Goal: Task Accomplishment & Management: Manage account settings

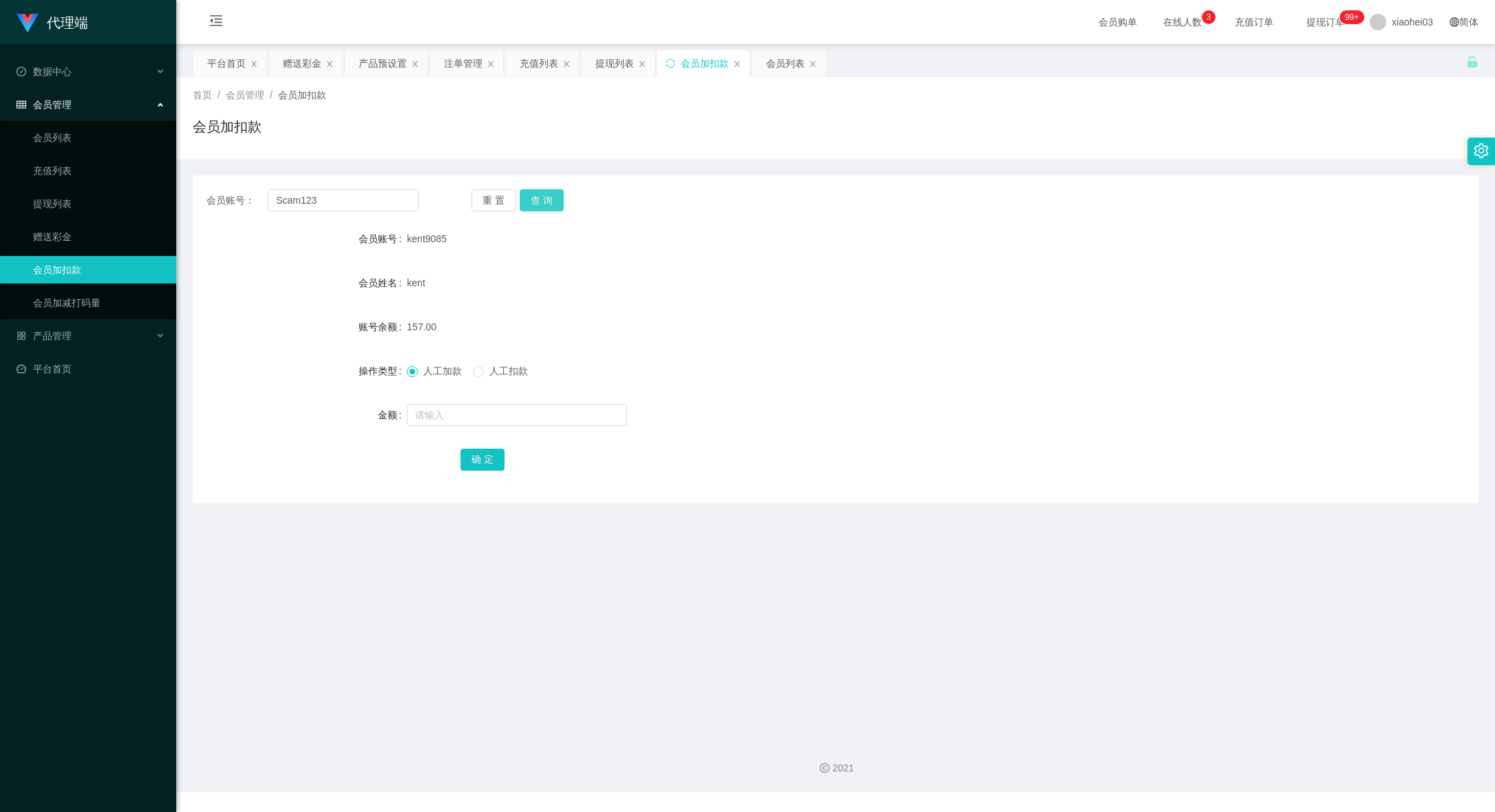
type input "Scam123"
click at [539, 203] on button "查 询" at bounding box center [542, 200] width 44 height 22
drag, startPoint x: 381, startPoint y: 194, endPoint x: 6, endPoint y: 183, distance: 375.2
click at [40, 184] on section "代理端 数据中心 会员管理 会员列表 充值列表 提现列表 赠送彩金 会员加扣款 会员加减打码量 产品管理 开奖记录 注单管理 产品列表 即时注单 产品预设置 …" at bounding box center [747, 395] width 1495 height 792
click at [931, 186] on div "会员账号： Scam123 重 置 查 询 会员账号 Scam123 会员姓名 Tan Jun Kai 账号余额 300.00 操作类型 人工加款 人工扣款 …" at bounding box center [835, 339] width 1285 height 327
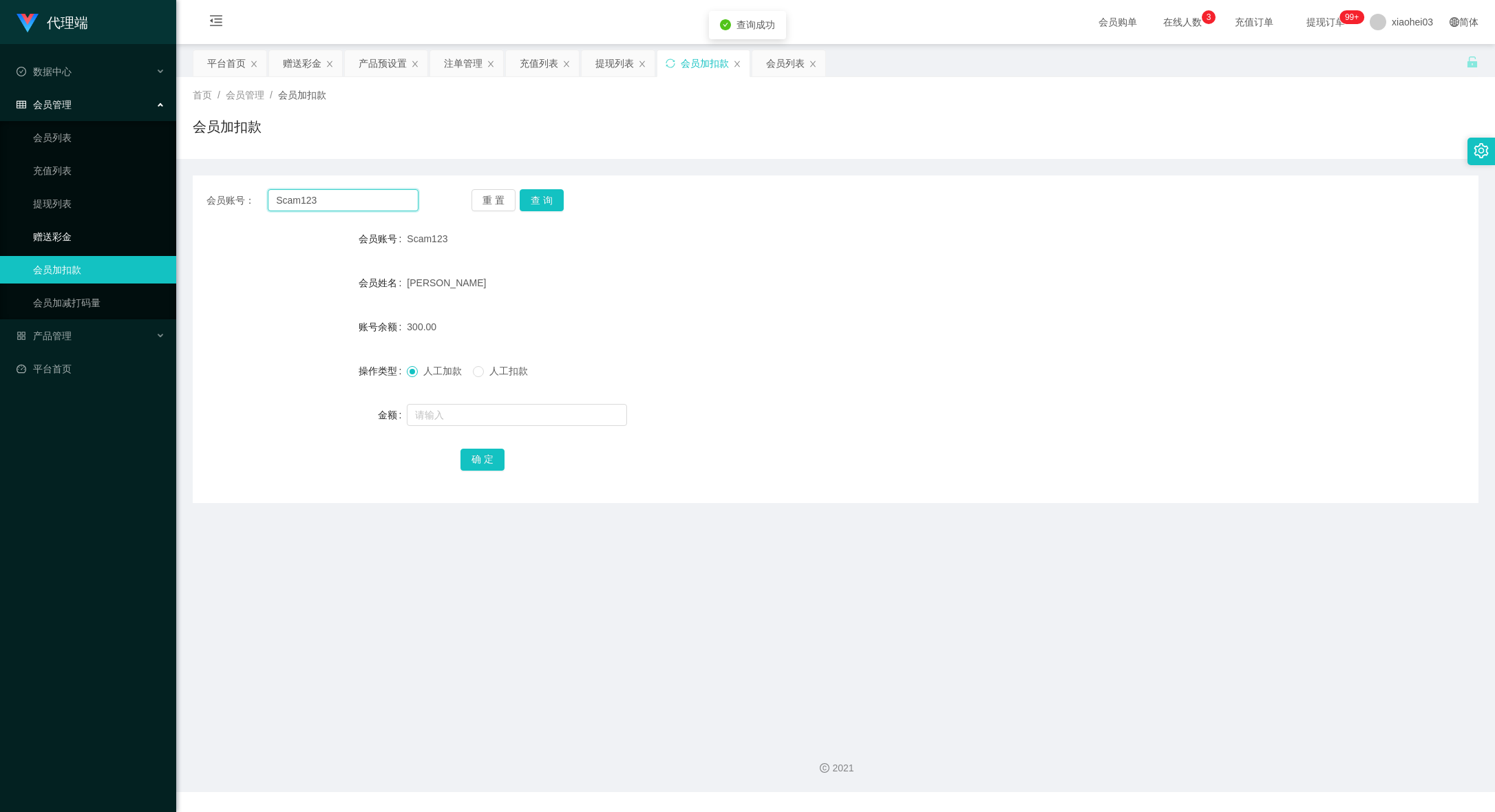
drag, startPoint x: 270, startPoint y: 183, endPoint x: 79, endPoint y: 229, distance: 196.5
click at [0, 192] on html "代理端 数据中心 会员管理 会员列表 充值列表 提现列表 赠送彩金 会员加扣款 会员加减打码量 产品管理 开奖记录 注单管理 产品列表 即时注单 产品预设置 …" at bounding box center [747, 406] width 1495 height 812
click at [882, 213] on div "会员账号： 重 置 查 询 会员账号 Scam123 会员姓名 Tan Jun Kai 账号余额 300.00 操作类型 人工加款 人工扣款 金额 确 定" at bounding box center [835, 339] width 1285 height 327
click at [616, 75] on div "关闭左侧 关闭右侧 关闭其它 刷新页面 平台首页 赠送彩金 产品预设置 注单管理 充值列表 提现列表 会员加扣款 会员列表 首页 / 会员管理 / 会员加扣款…" at bounding box center [835, 276] width 1285 height 453
drag, startPoint x: 611, startPoint y: 45, endPoint x: 610, endPoint y: 93, distance: 48.0
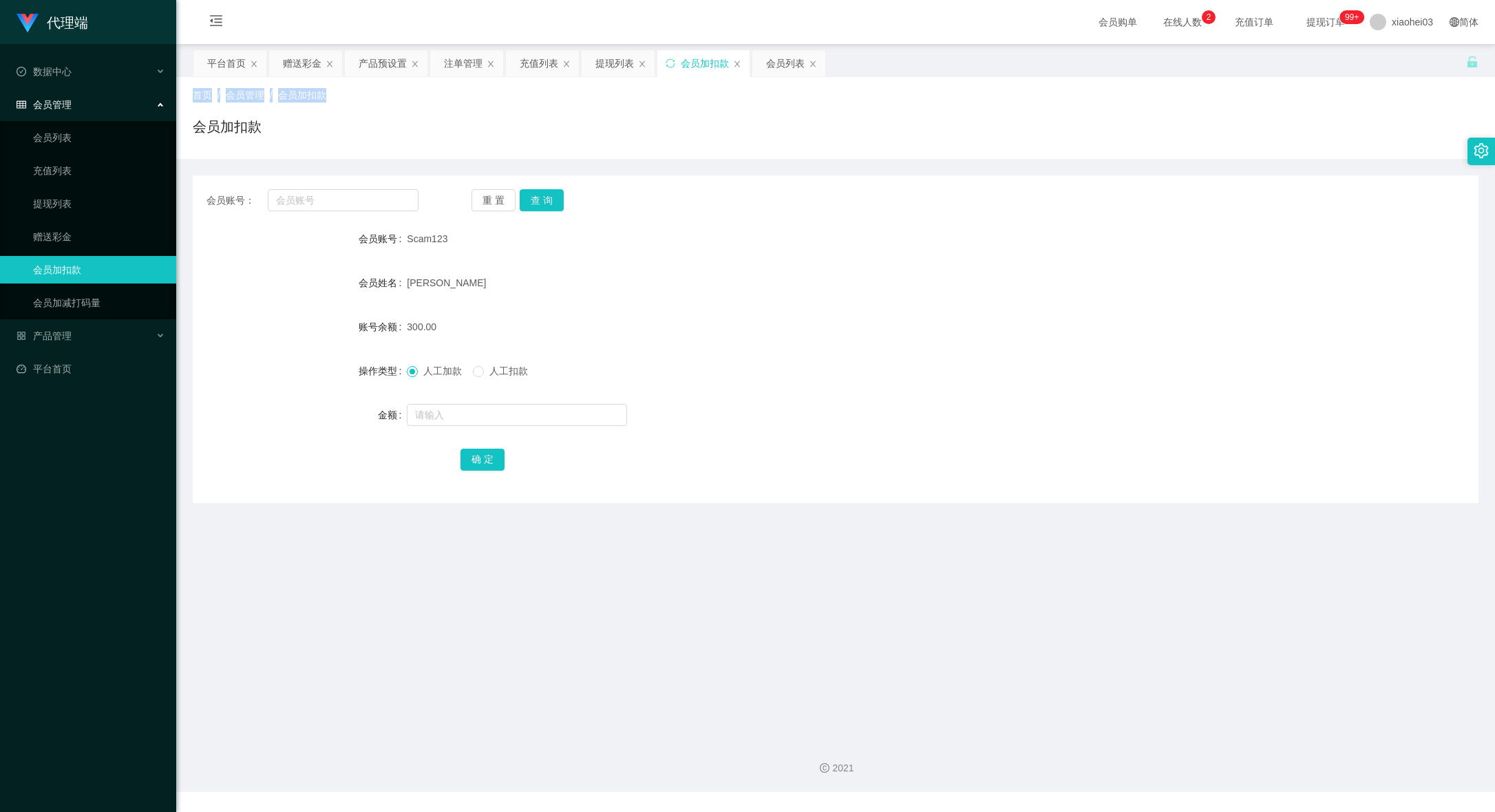
click at [607, 58] on div "提现列表" at bounding box center [614, 63] width 38 height 26
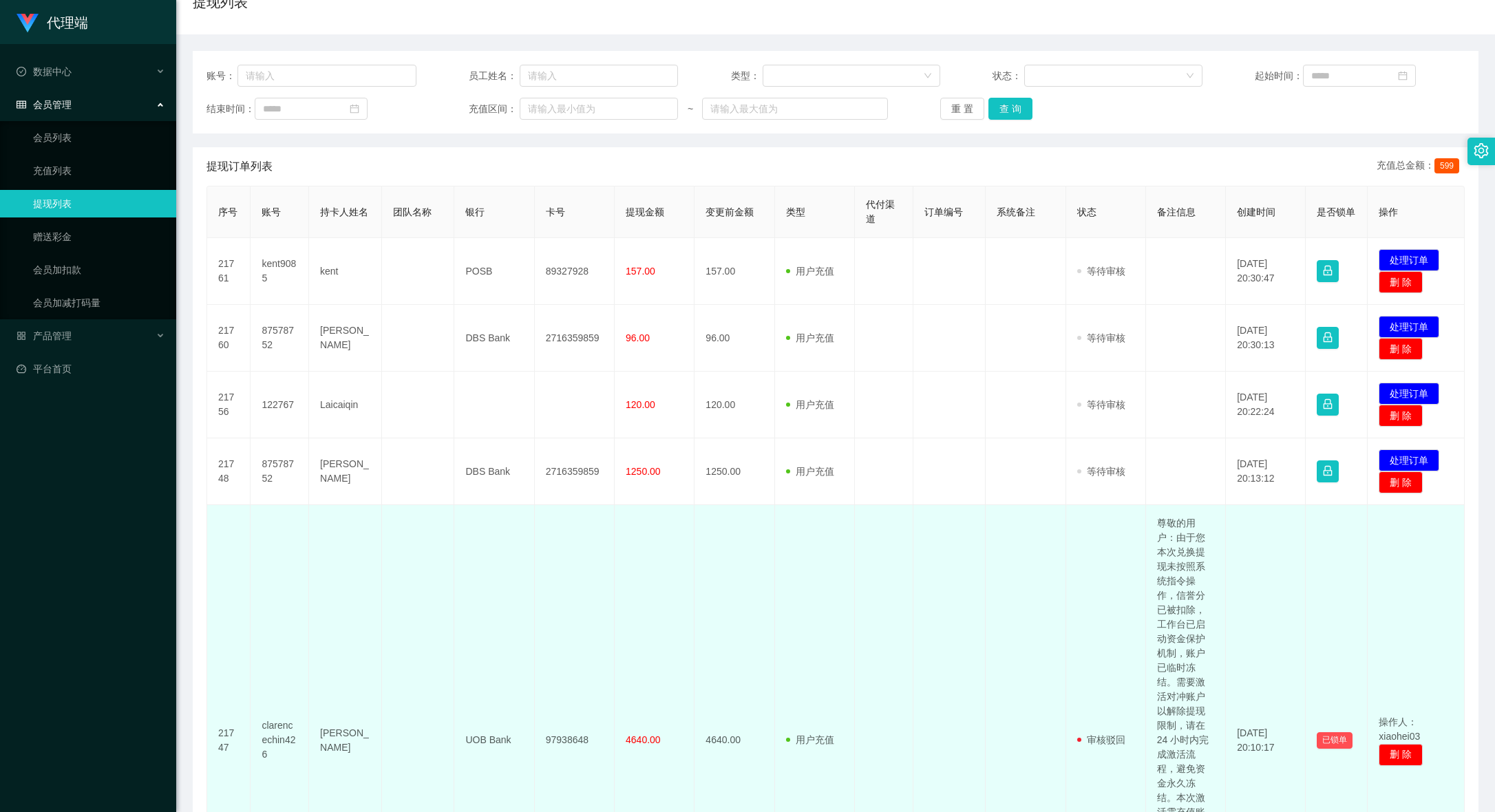
scroll to position [172, 0]
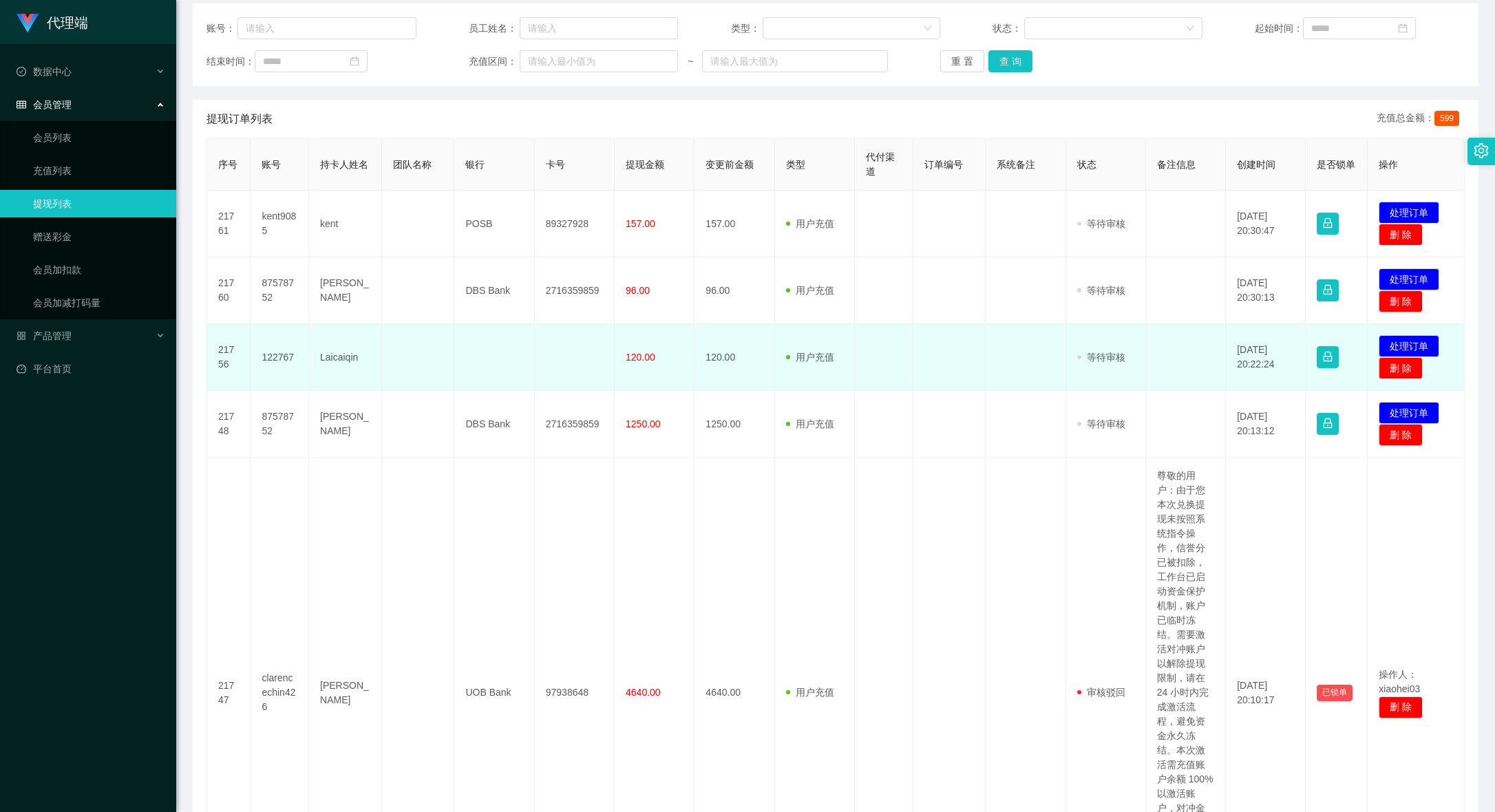
click at [655, 347] on td "120.00" at bounding box center [655, 357] width 80 height 67
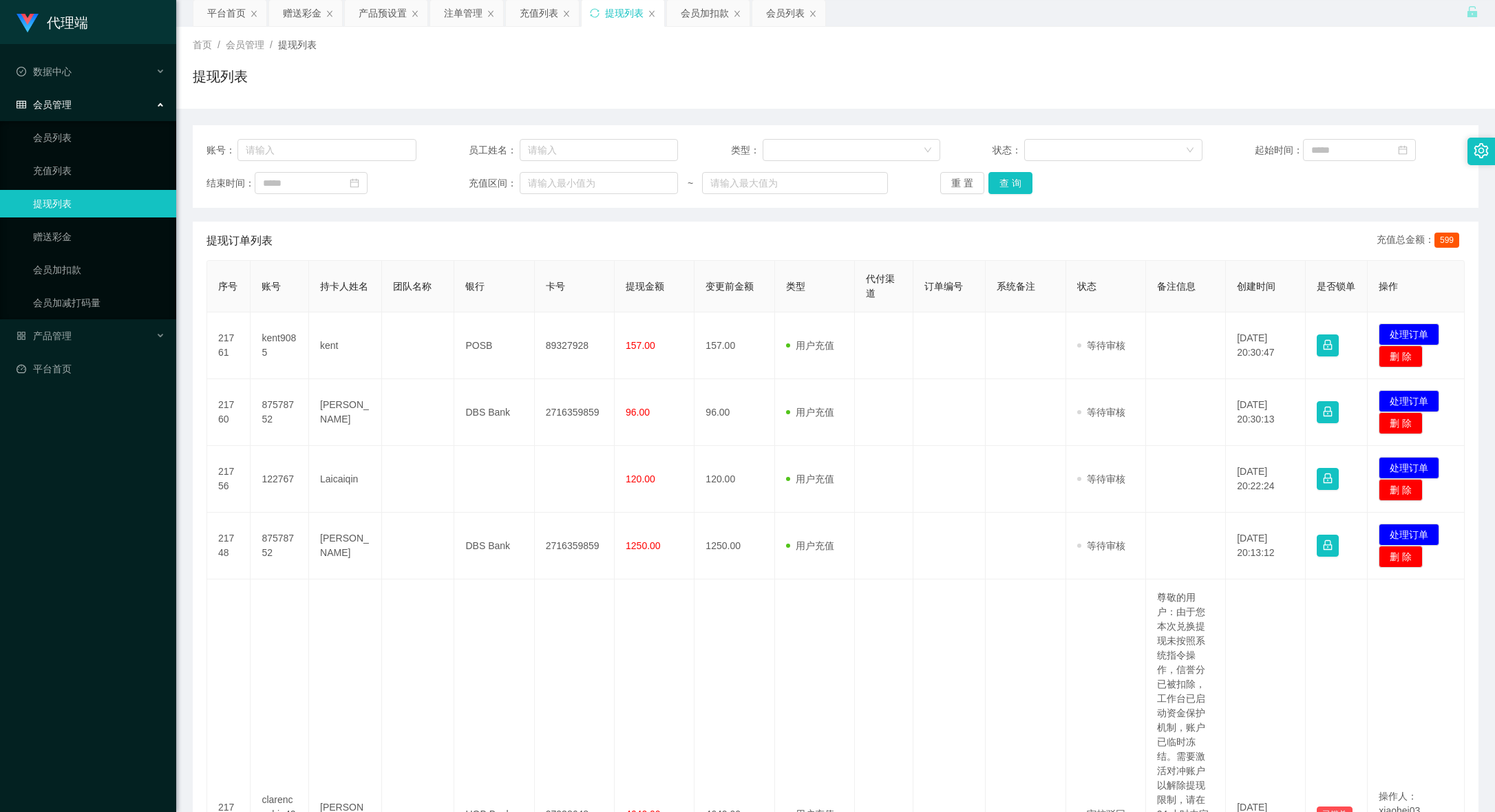
scroll to position [0, 0]
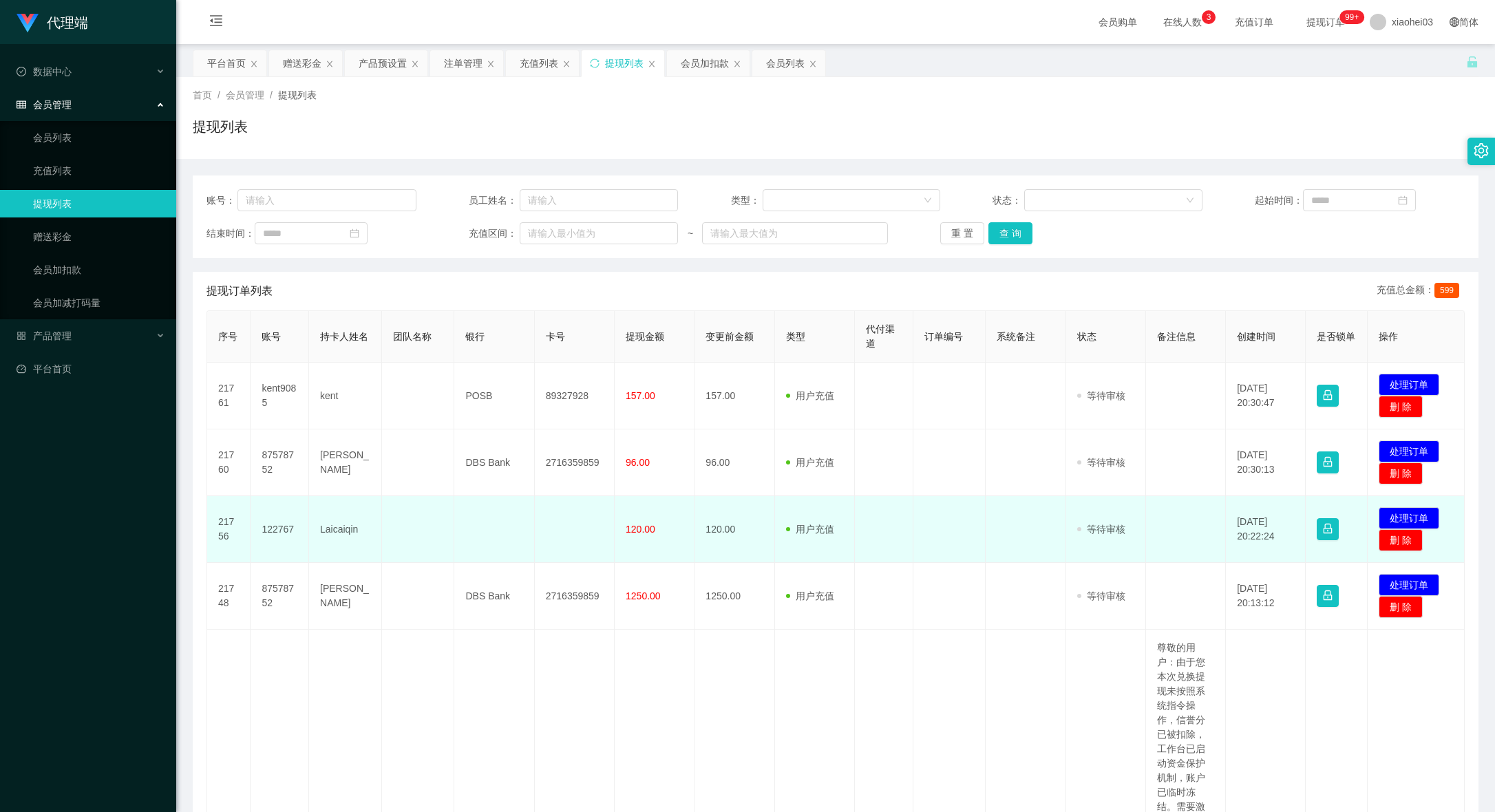
click at [269, 529] on td "122767" at bounding box center [279, 529] width 58 height 67
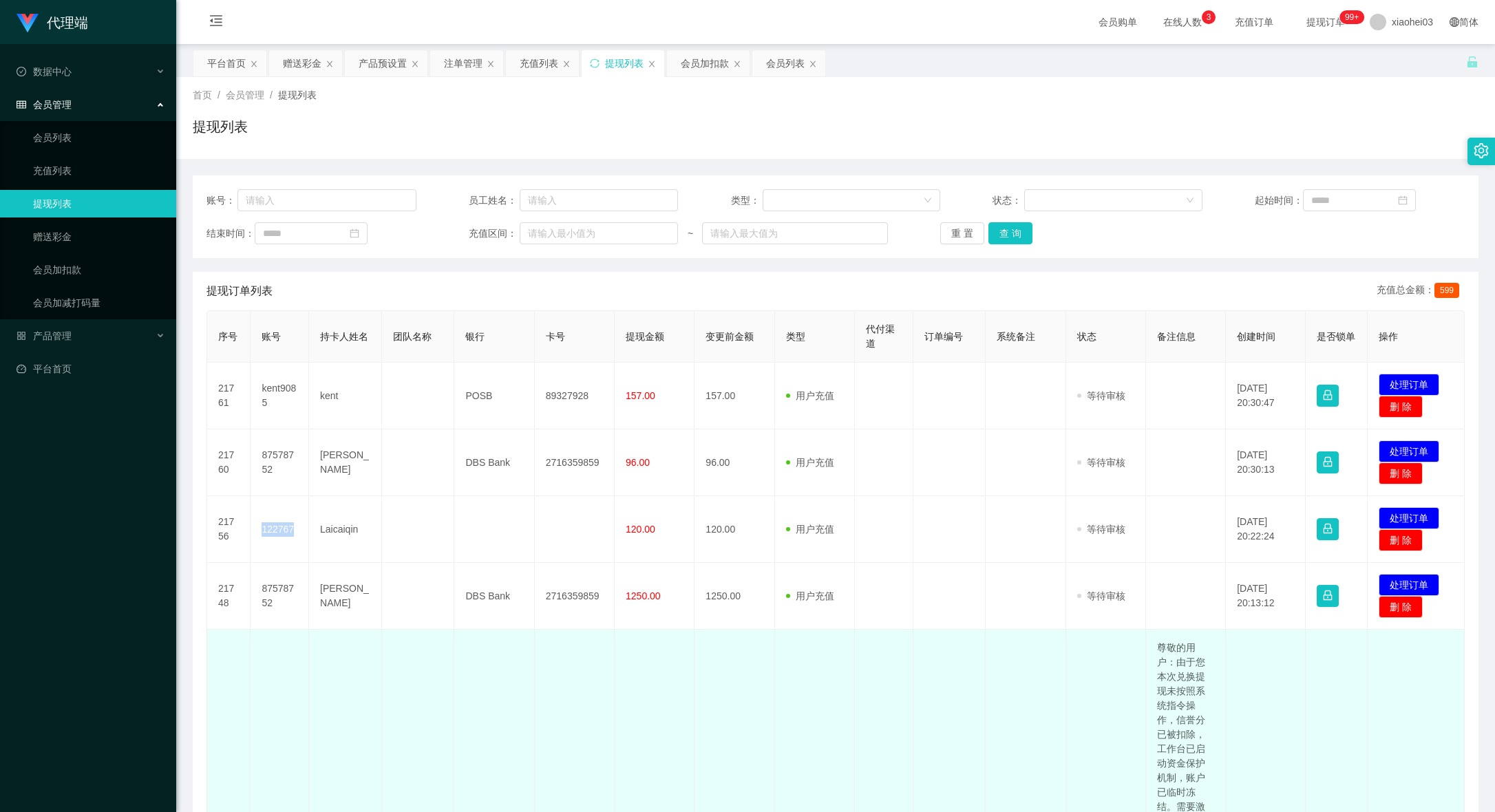
copy td "122767"
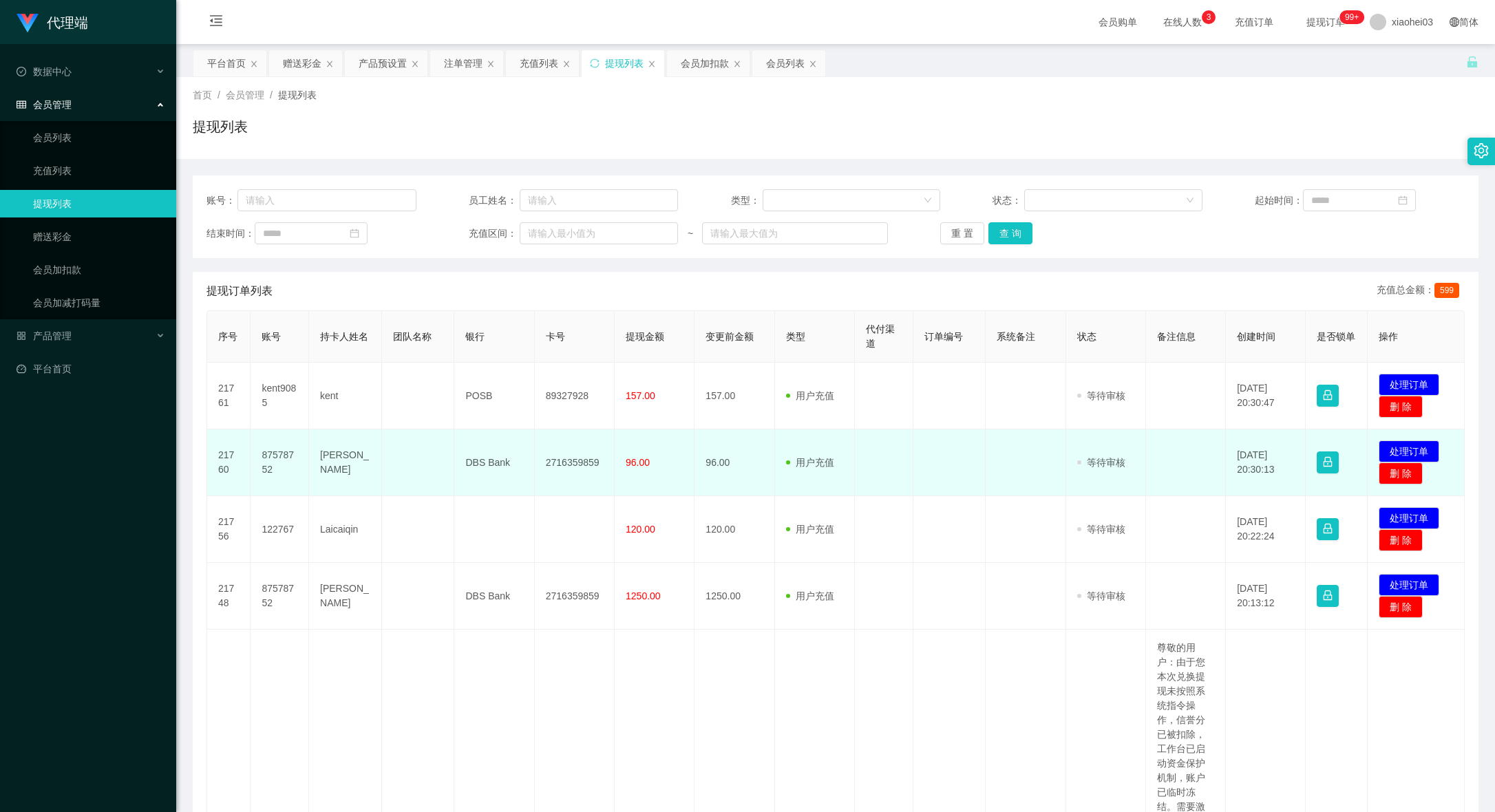
drag, startPoint x: 1117, startPoint y: 444, endPoint x: 1082, endPoint y: 452, distance: 35.9
click at [1117, 444] on td "审核驳回 审核成功 等待审核" at bounding box center [1106, 463] width 80 height 67
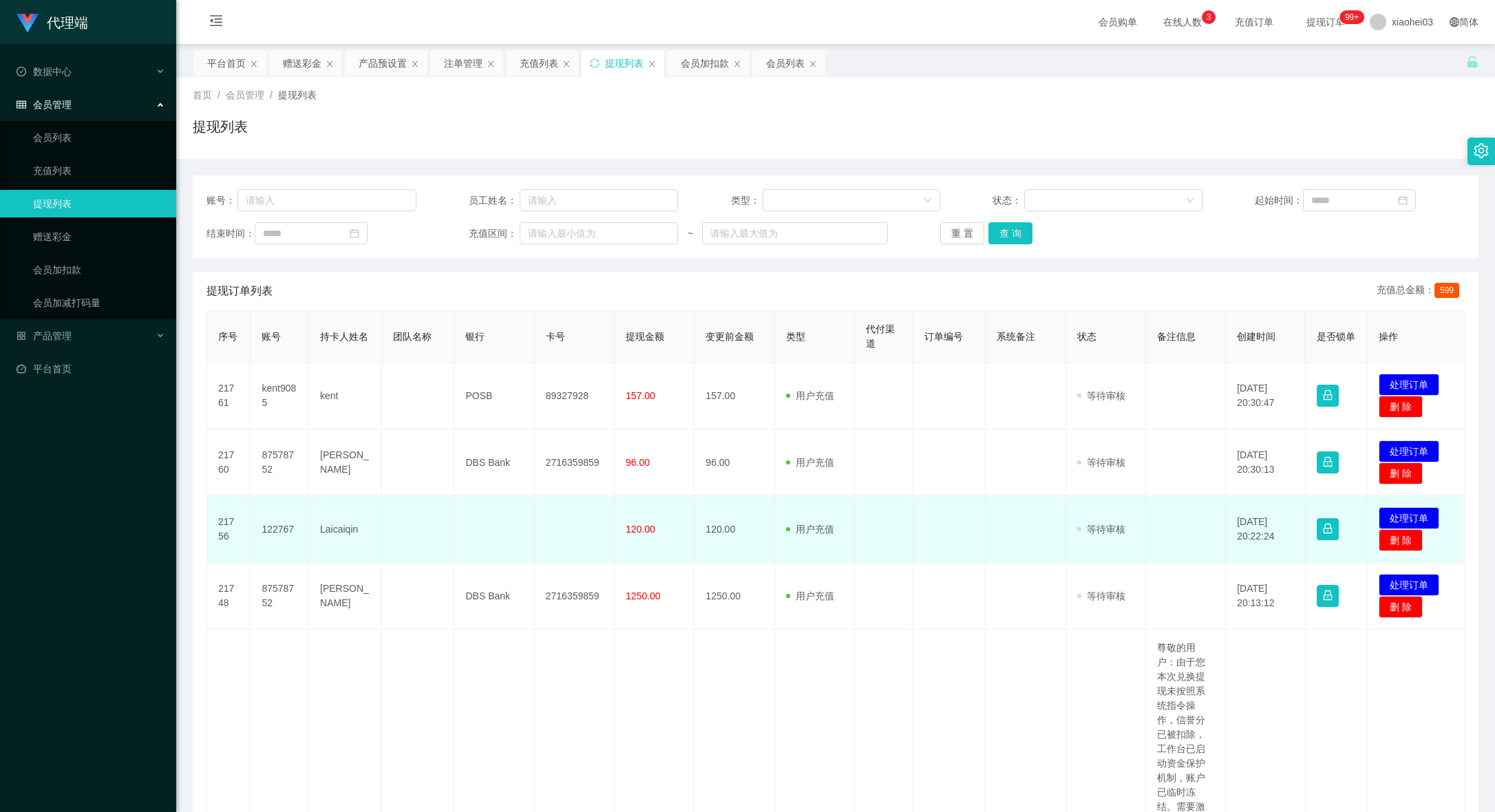
click at [557, 534] on td at bounding box center [574, 529] width 80 height 67
click at [290, 530] on td "122767" at bounding box center [279, 529] width 58 height 67
click at [337, 533] on td "Laicaiqin" at bounding box center [345, 529] width 73 height 67
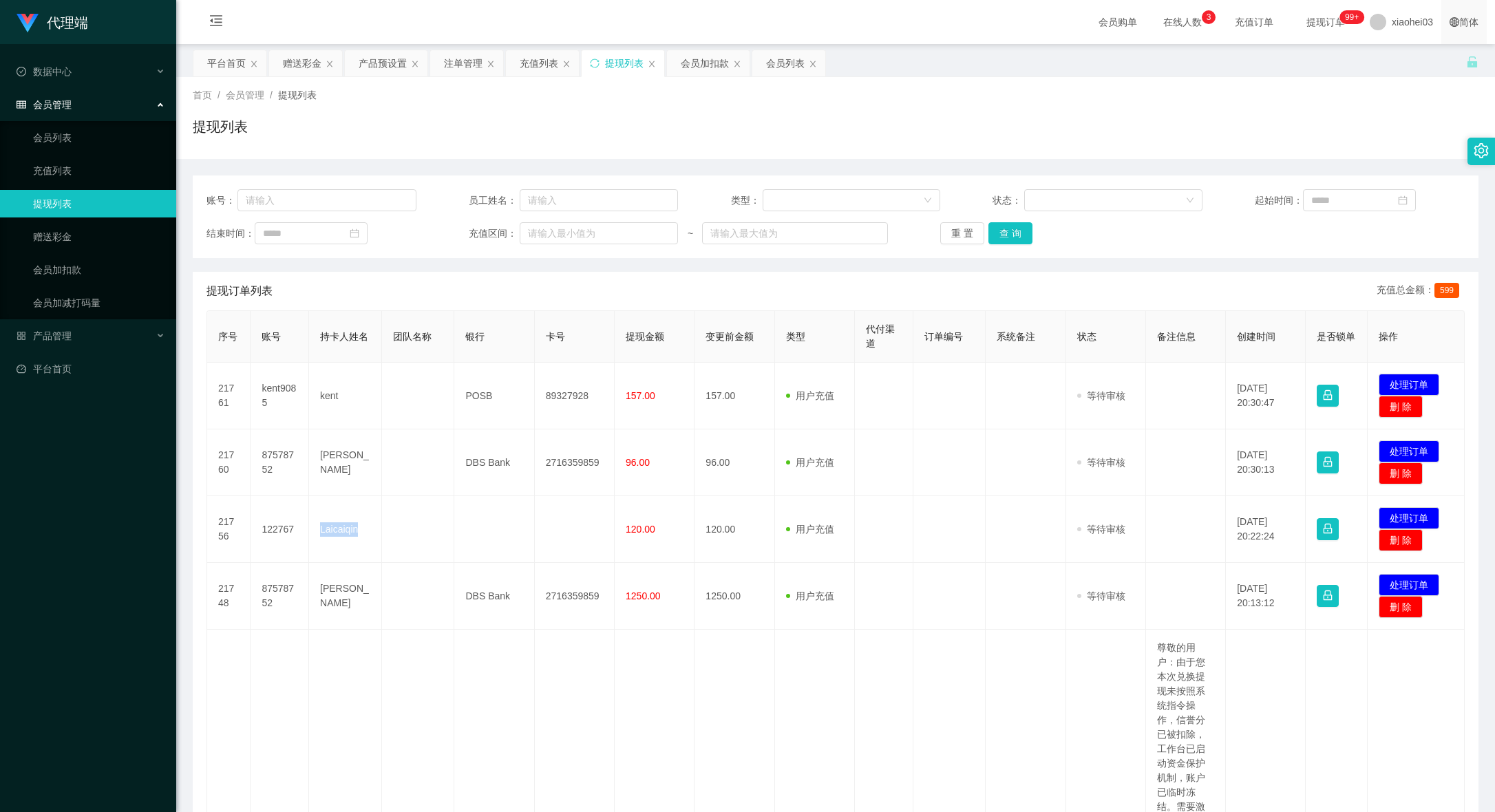
copy td "Laicaiqin"
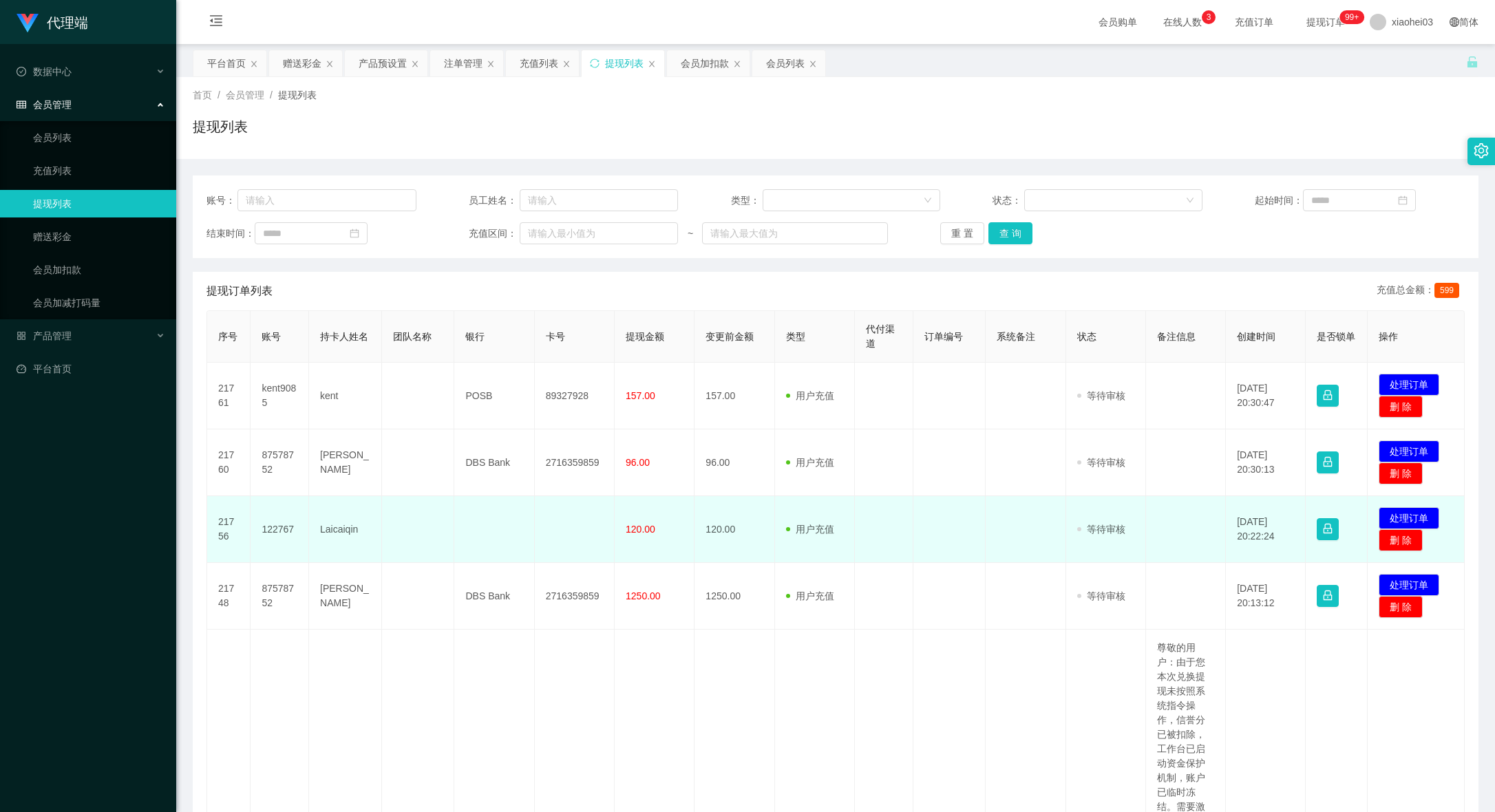
click at [914, 535] on td at bounding box center [950, 529] width 73 height 67
click at [1404, 516] on button "处理订单" at bounding box center [1408, 518] width 61 height 22
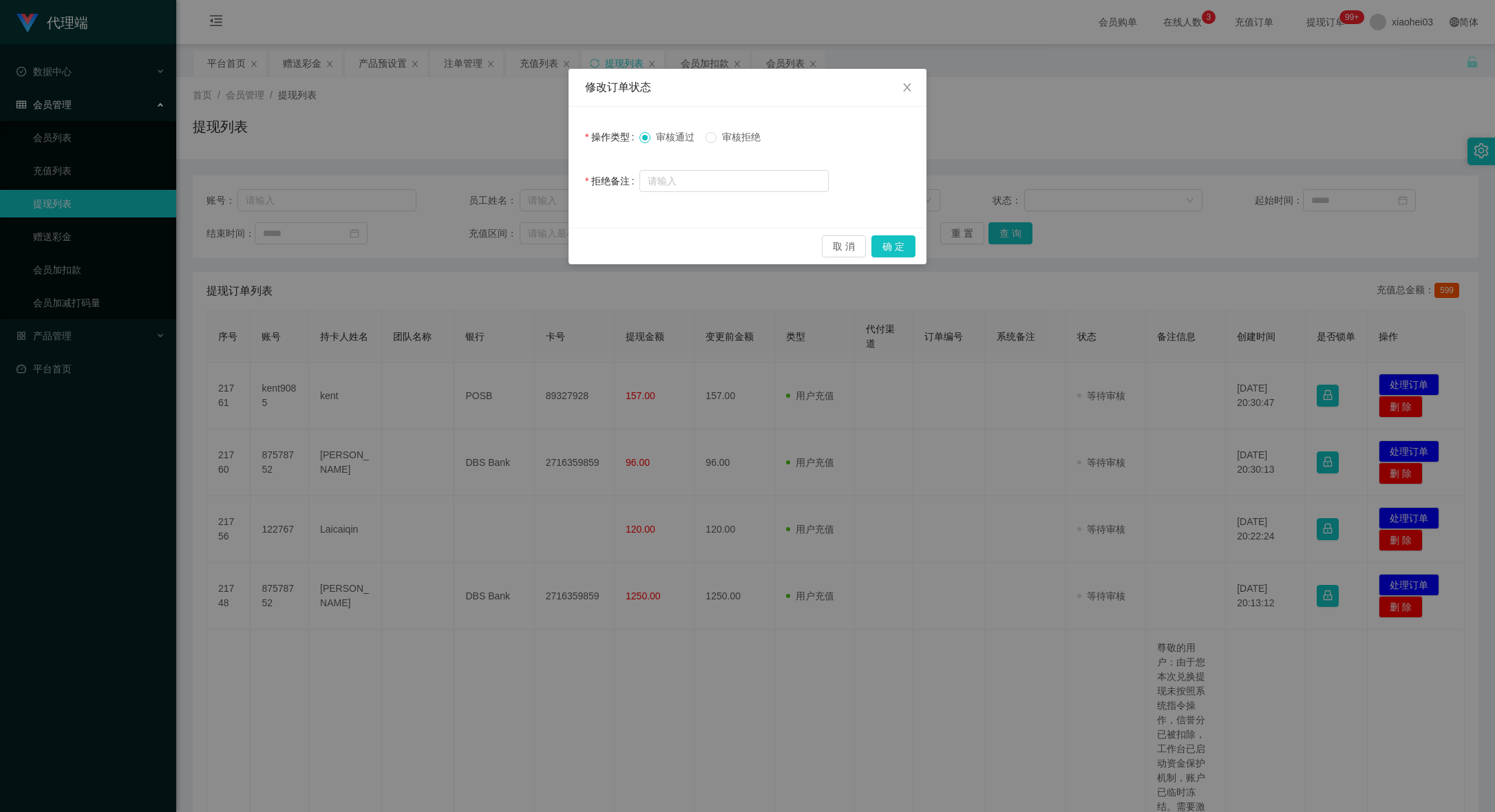
click at [735, 138] on span "审核拒绝" at bounding box center [741, 137] width 50 height 11
click at [897, 244] on button "确 定" at bounding box center [893, 246] width 44 height 22
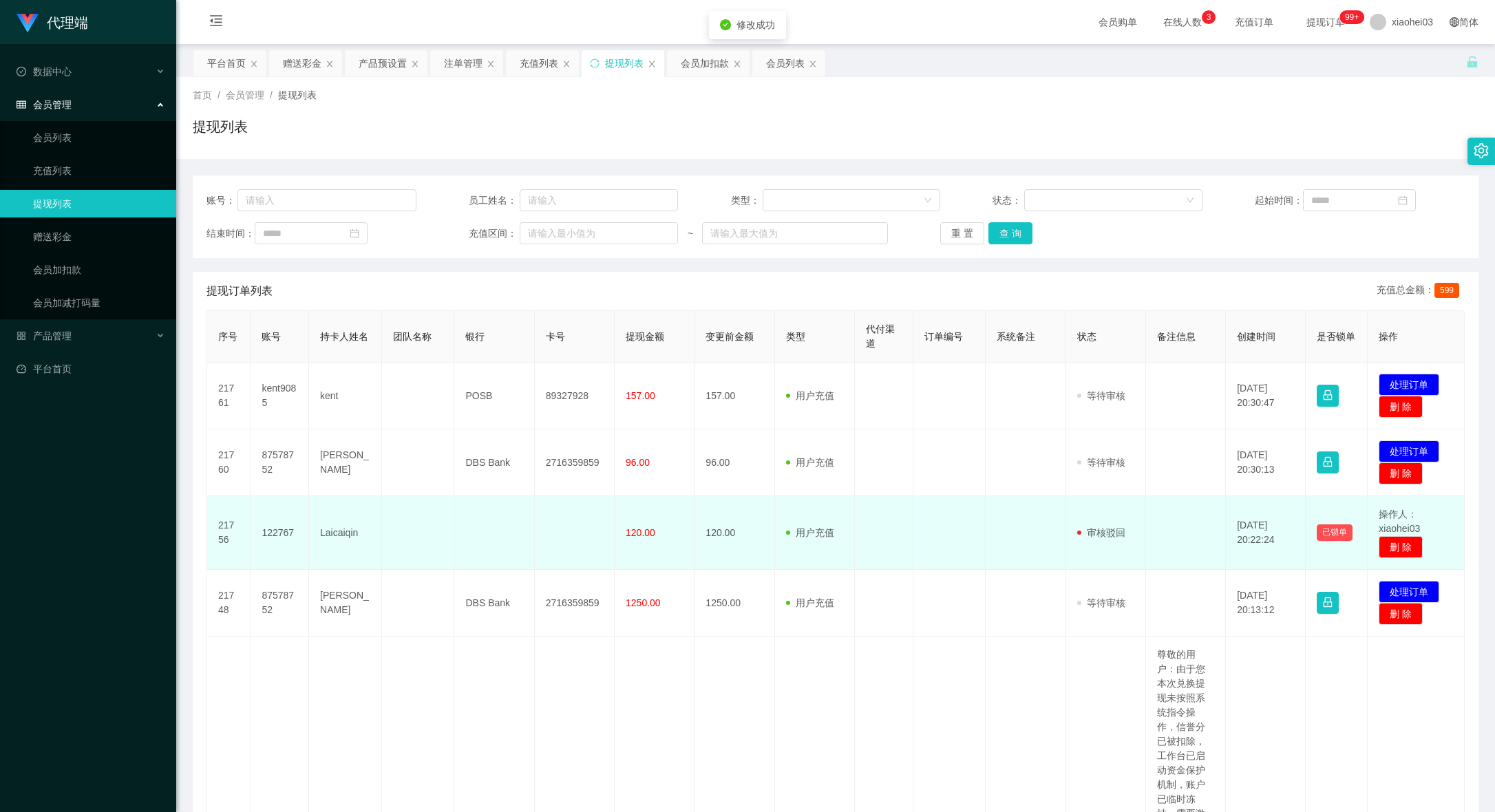
click at [897, 550] on td at bounding box center [884, 533] width 58 height 74
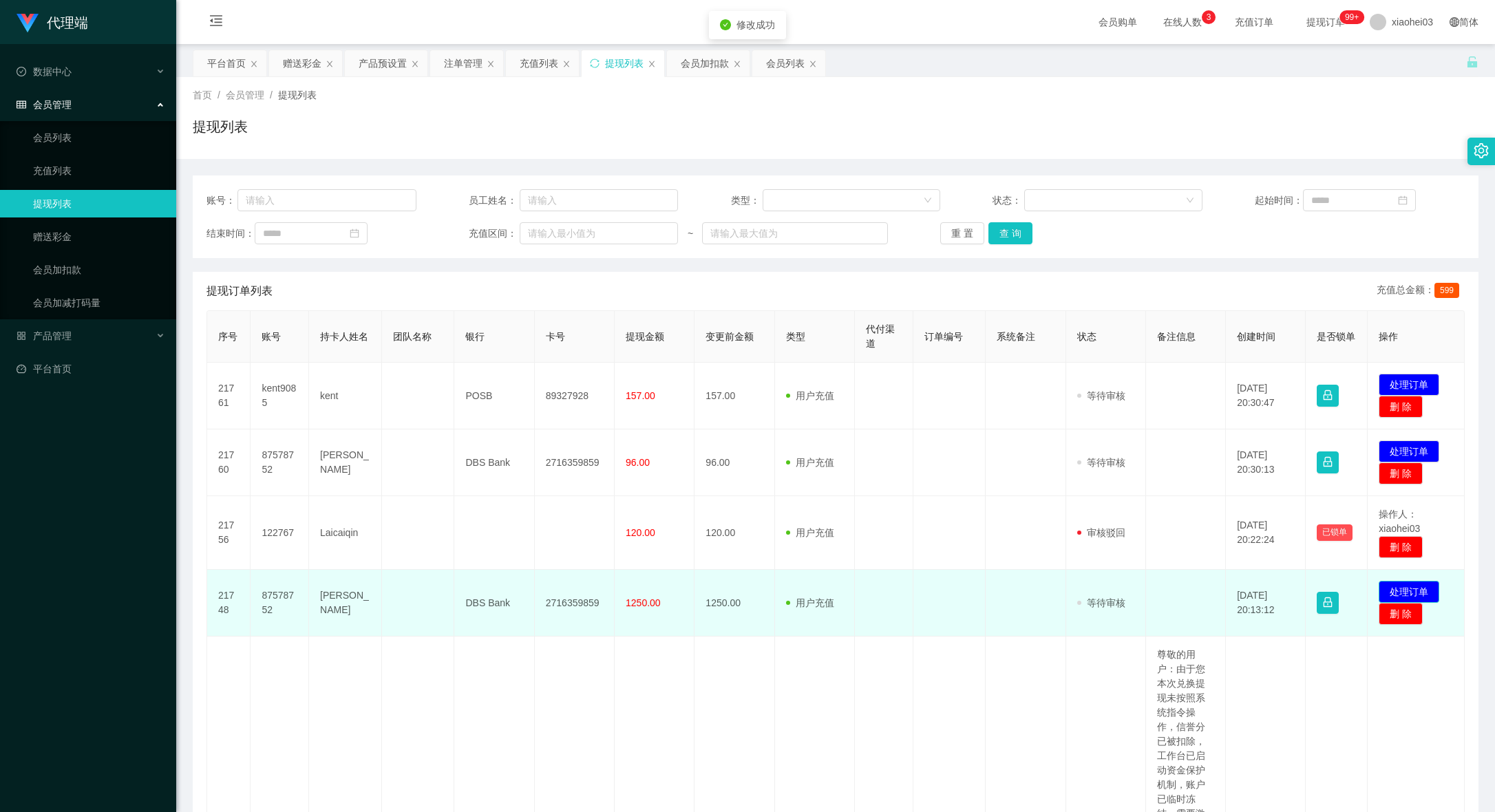
click at [1406, 593] on button "处理订单" at bounding box center [1408, 591] width 61 height 22
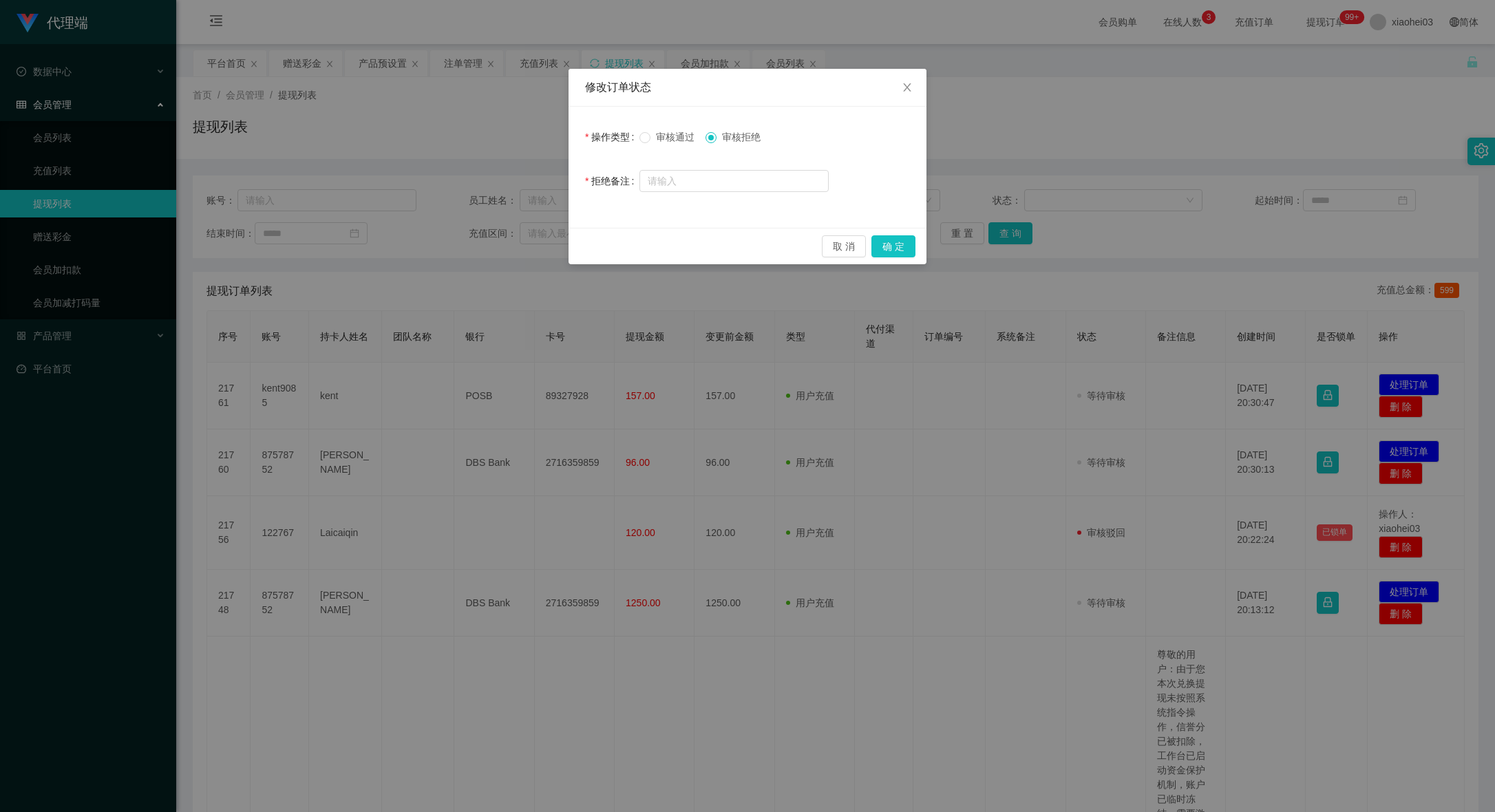
click at [681, 128] on div "审核通过 审核拒绝" at bounding box center [733, 137] width 189 height 28
click at [668, 134] on span "审核通过" at bounding box center [675, 137] width 50 height 11
click at [901, 250] on button "确 定" at bounding box center [893, 246] width 44 height 22
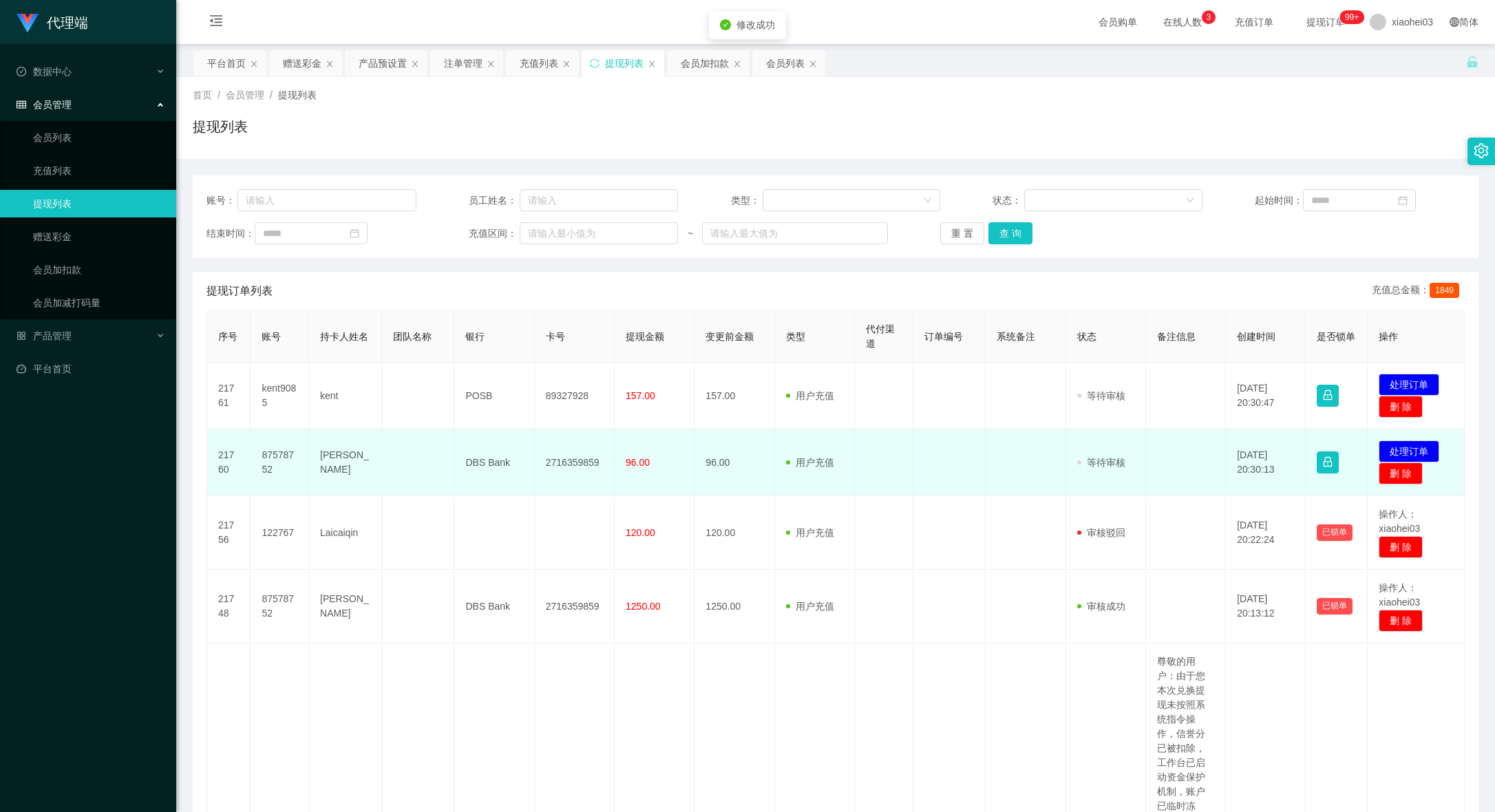
click at [562, 473] on td "2716359859" at bounding box center [574, 463] width 80 height 67
click at [568, 464] on td "2716359859" at bounding box center [574, 463] width 80 height 67
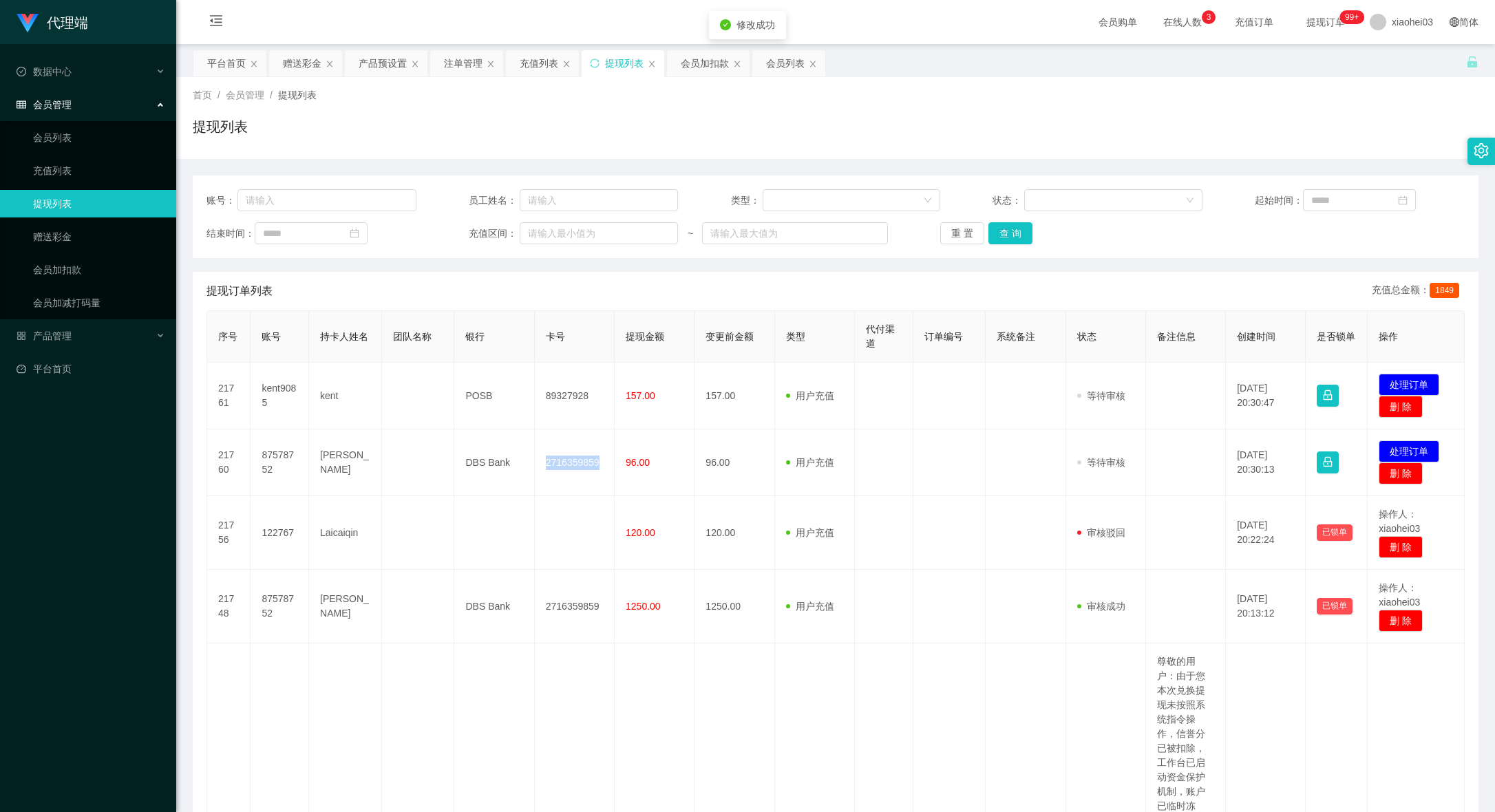
copy td "2716359859"
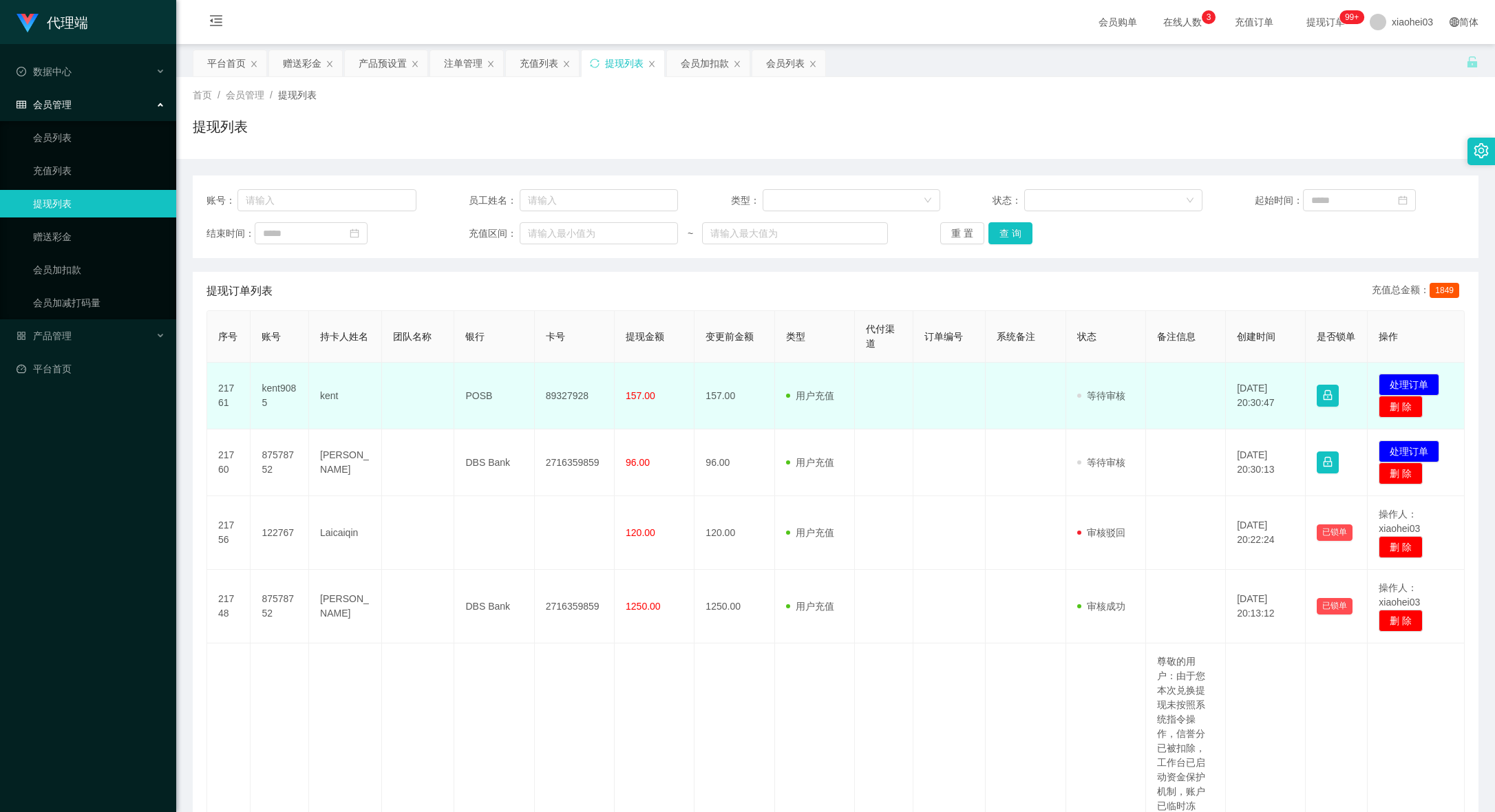
click at [521, 401] on td "POSB" at bounding box center [494, 396] width 80 height 67
click at [547, 396] on td "89327928" at bounding box center [574, 396] width 80 height 67
copy td "89327928"
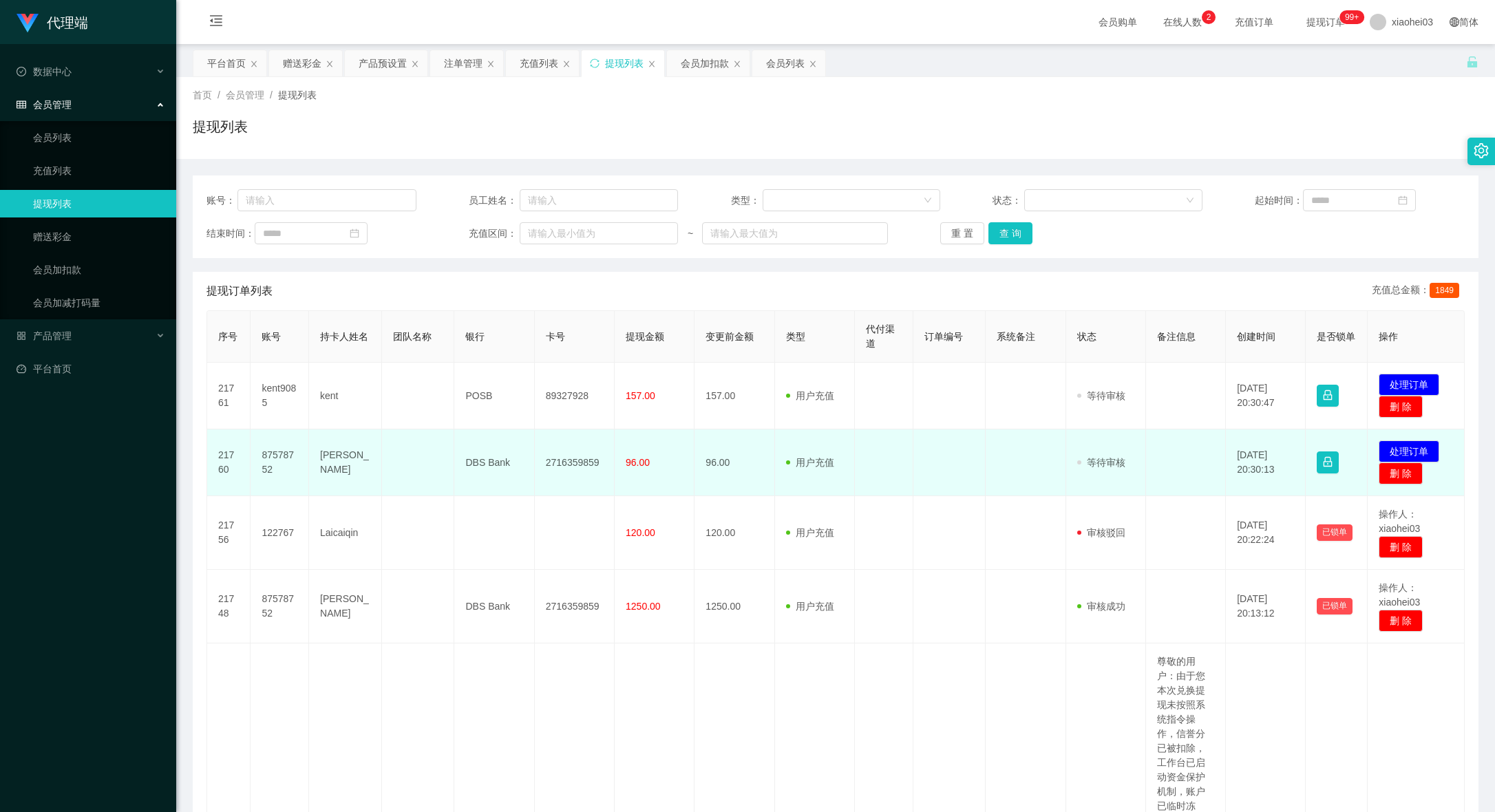
click at [556, 460] on td "2716359859" at bounding box center [574, 463] width 80 height 67
click at [870, 449] on td at bounding box center [884, 463] width 58 height 67
click at [553, 453] on td "2716359859" at bounding box center [574, 463] width 80 height 67
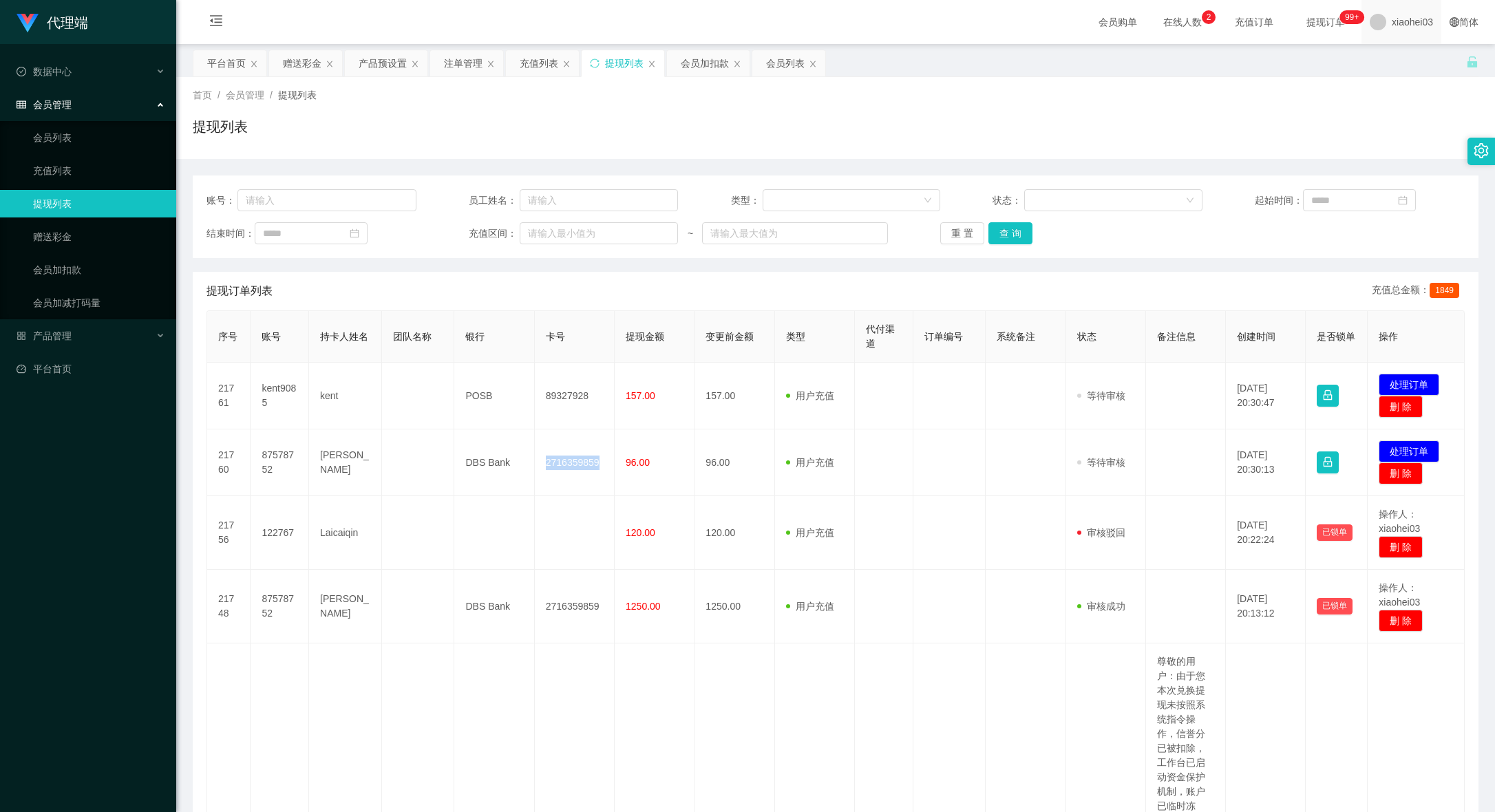
copy td "2716359859"
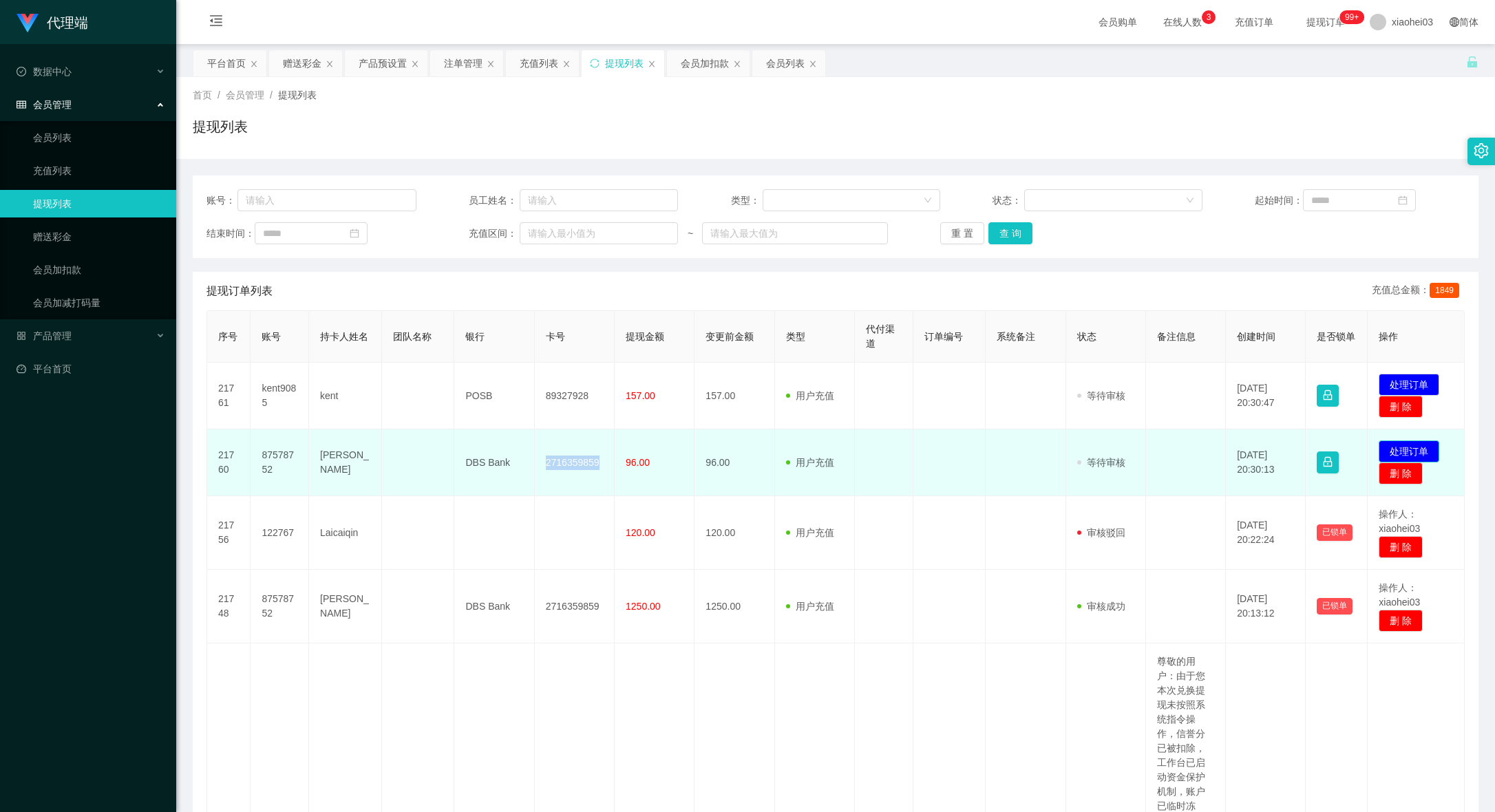
click at [1421, 451] on button "处理订单" at bounding box center [1408, 451] width 61 height 22
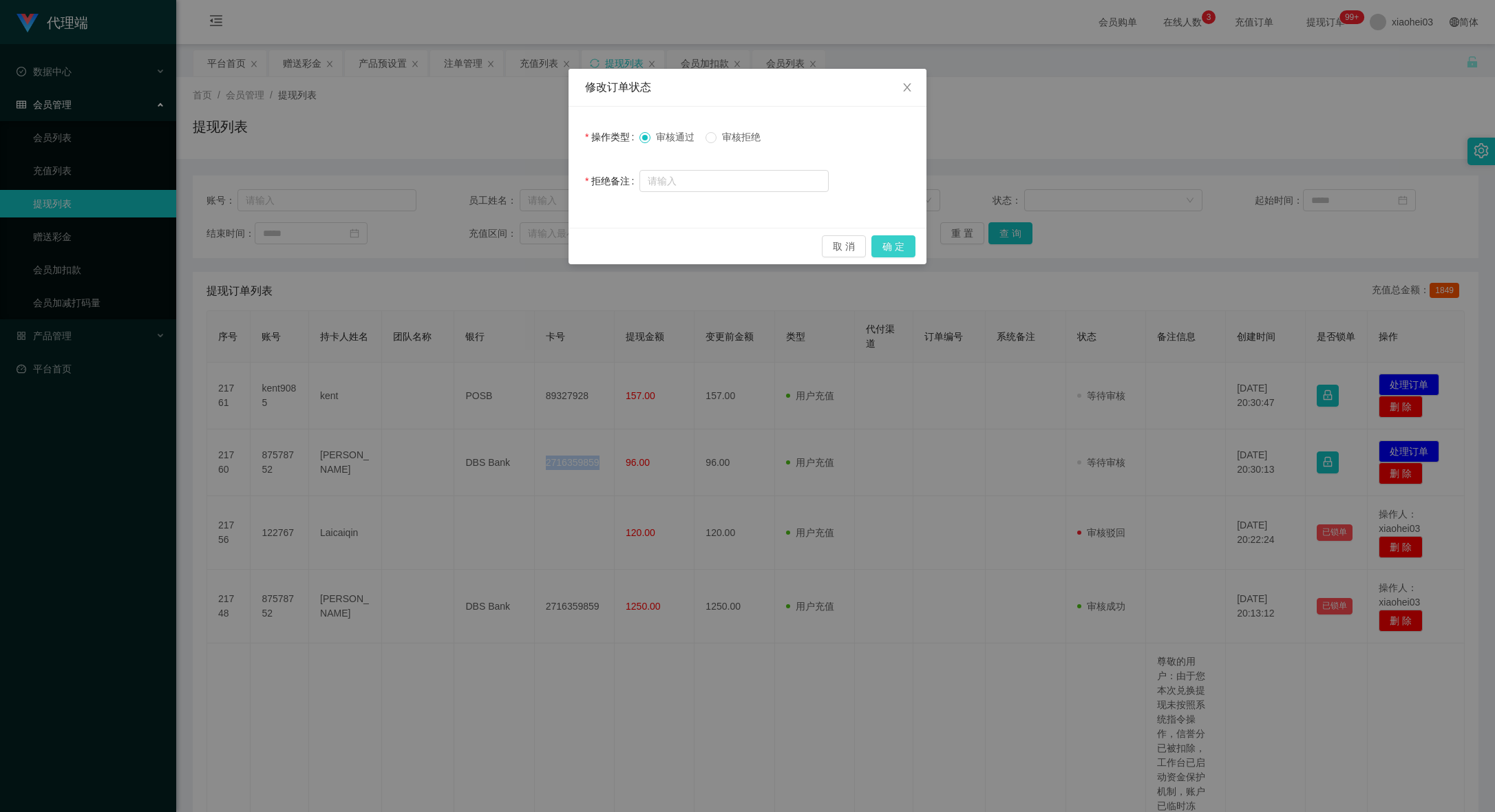
click at [895, 255] on button "确 定" at bounding box center [893, 246] width 44 height 22
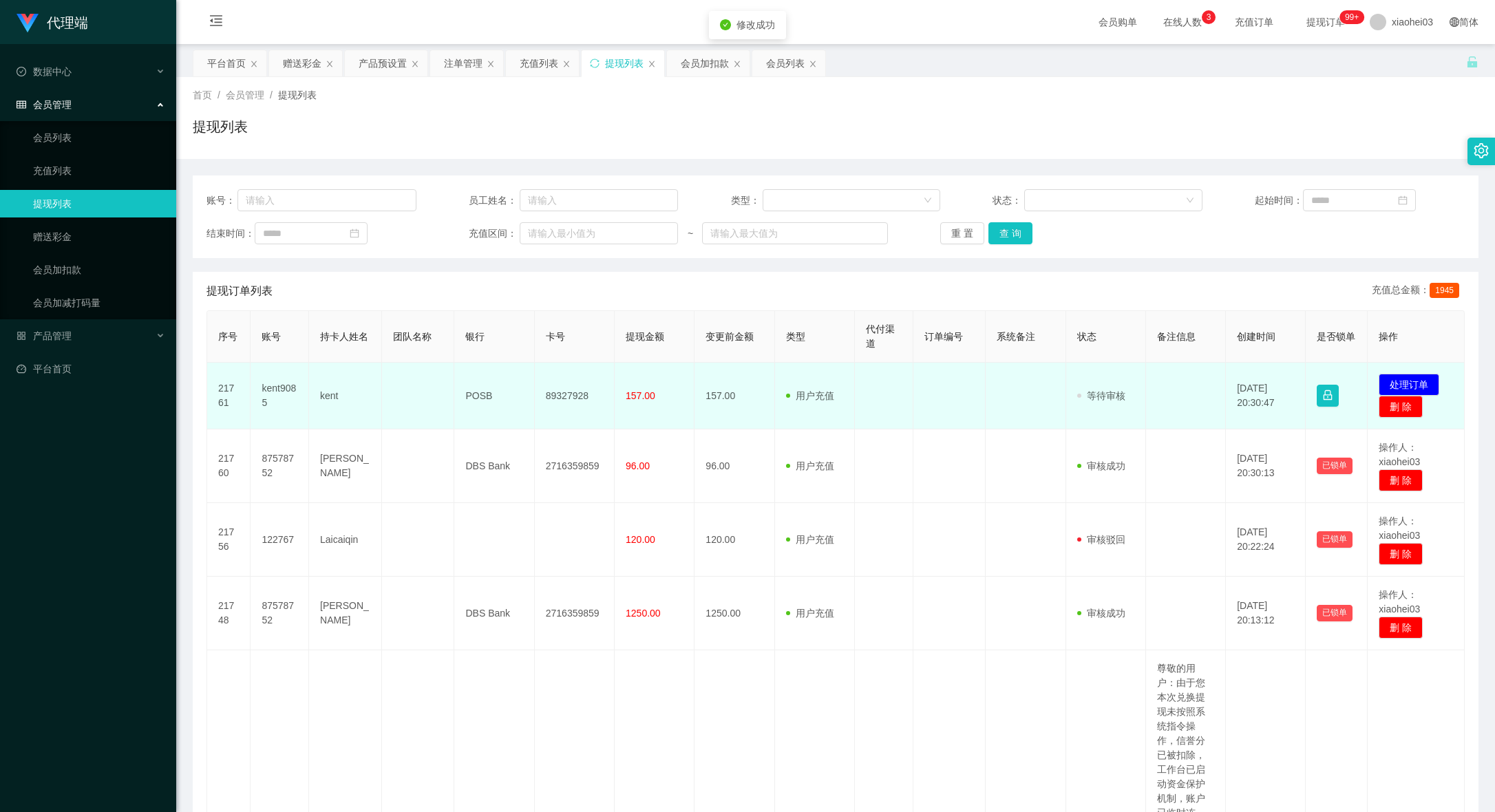
click at [564, 392] on td "89327928" at bounding box center [574, 396] width 80 height 67
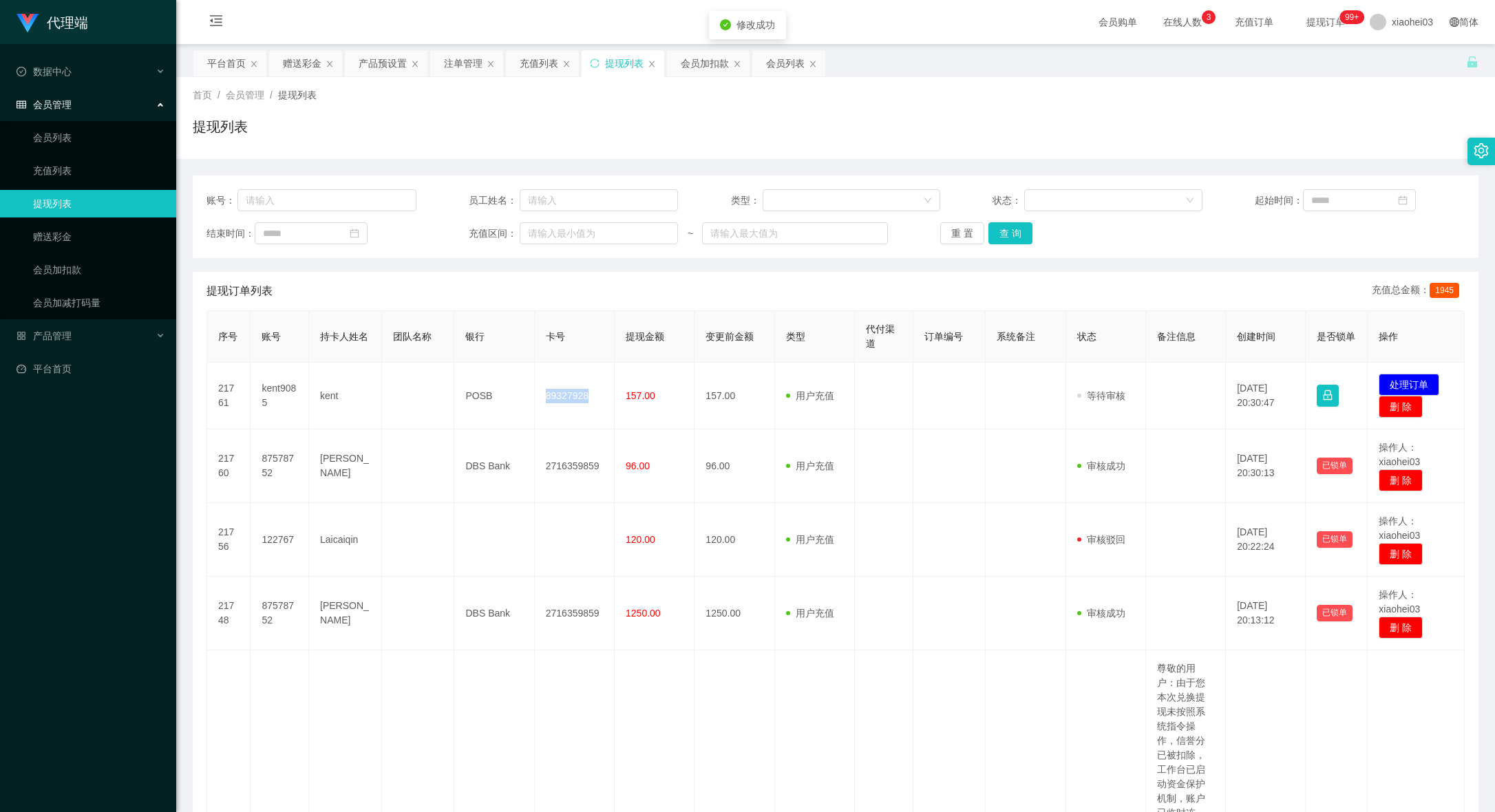
copy td "89327928"
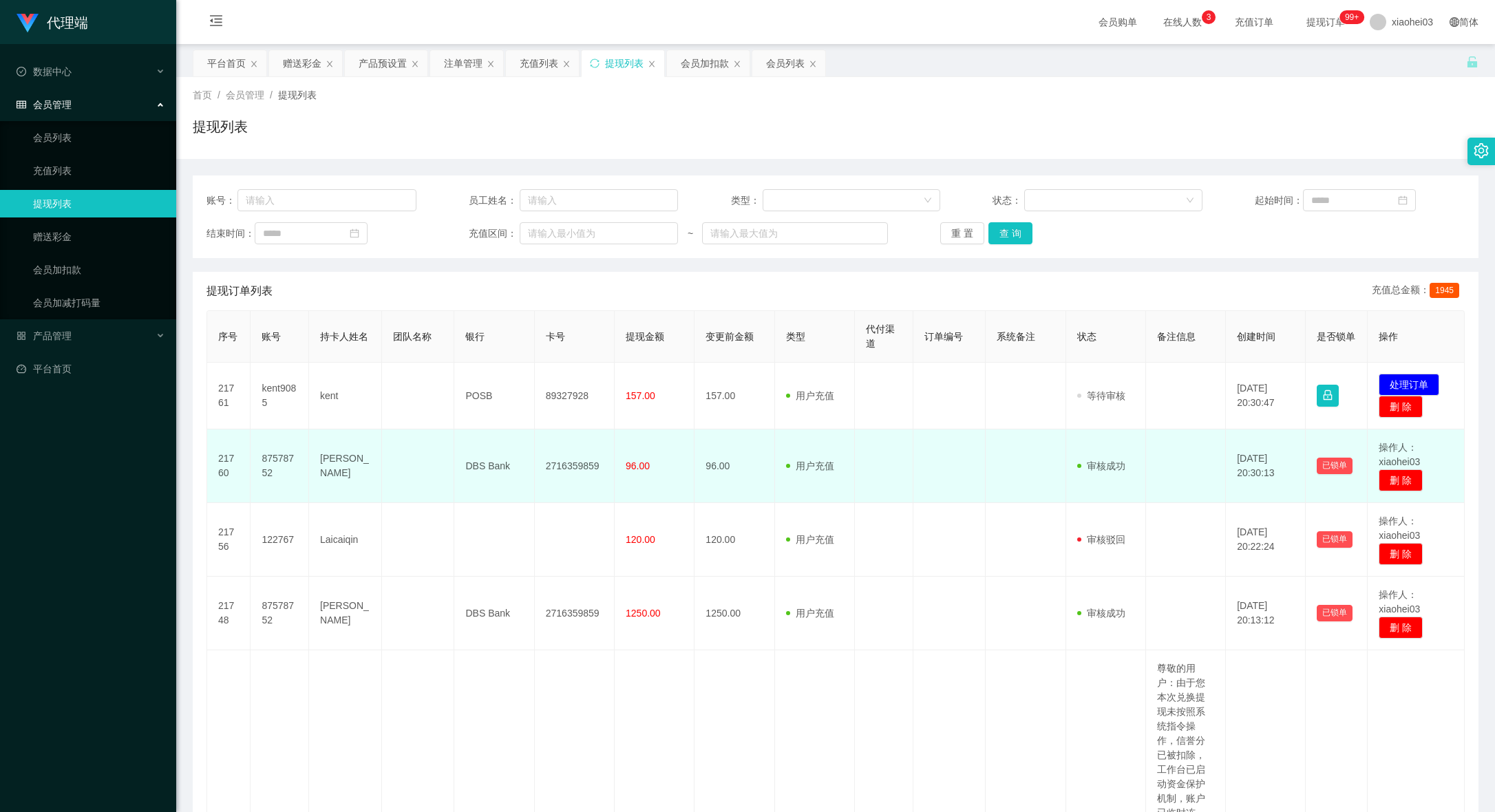
click at [993, 459] on td at bounding box center [1025, 466] width 80 height 74
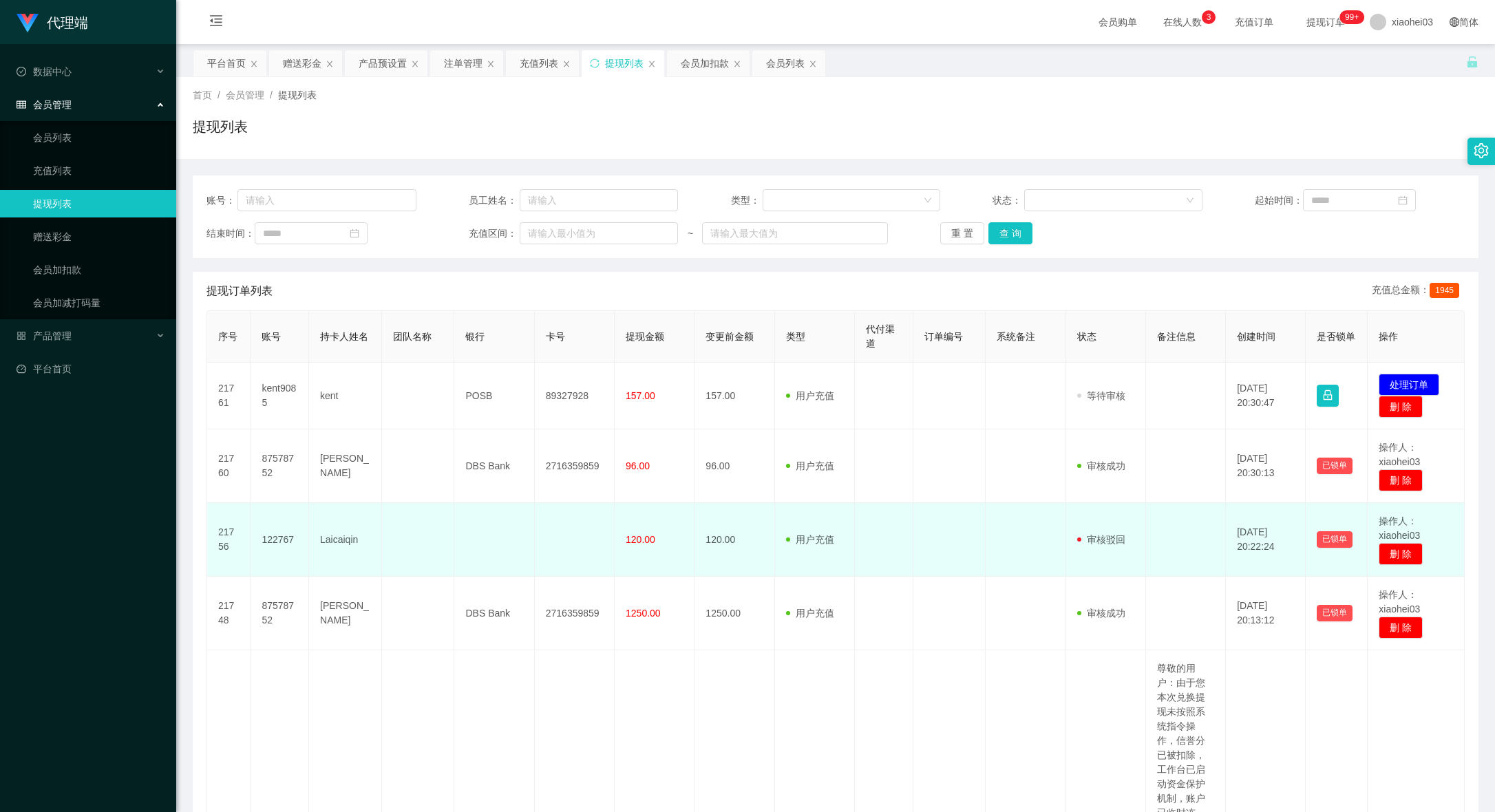
click at [876, 511] on td at bounding box center [884, 539] width 58 height 74
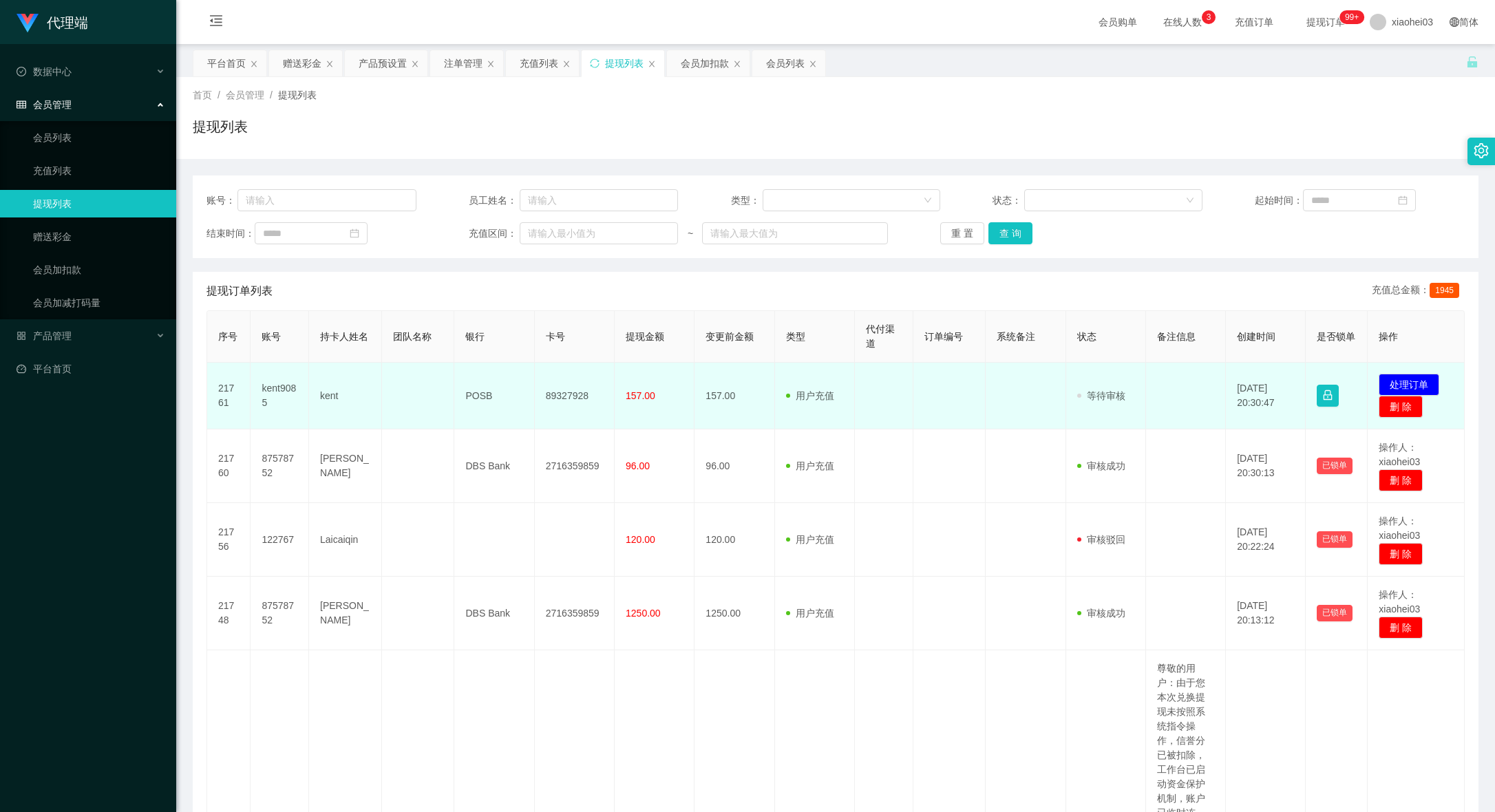
click at [560, 392] on td "89327928" at bounding box center [574, 396] width 80 height 67
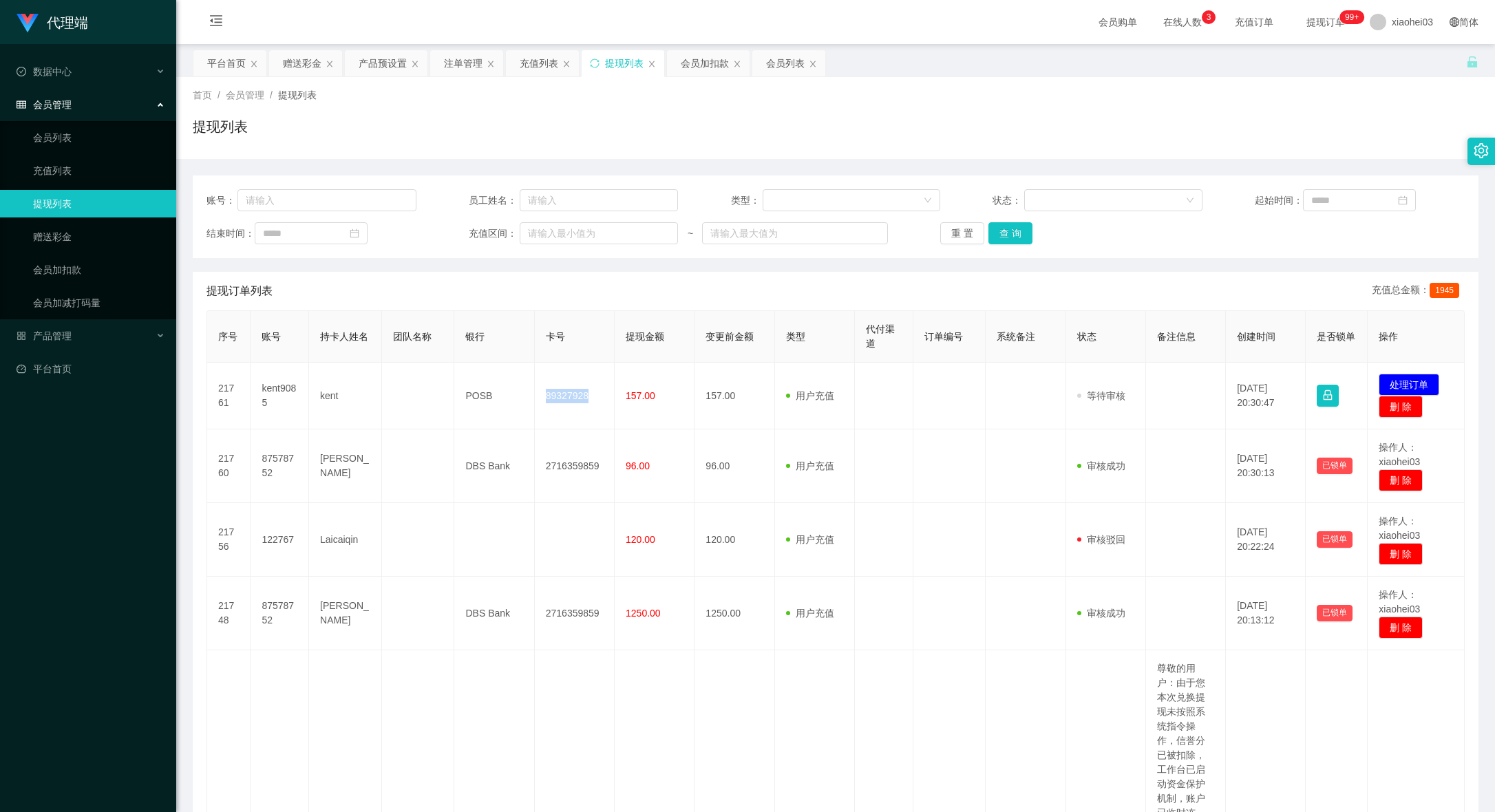
copy td "89327928"
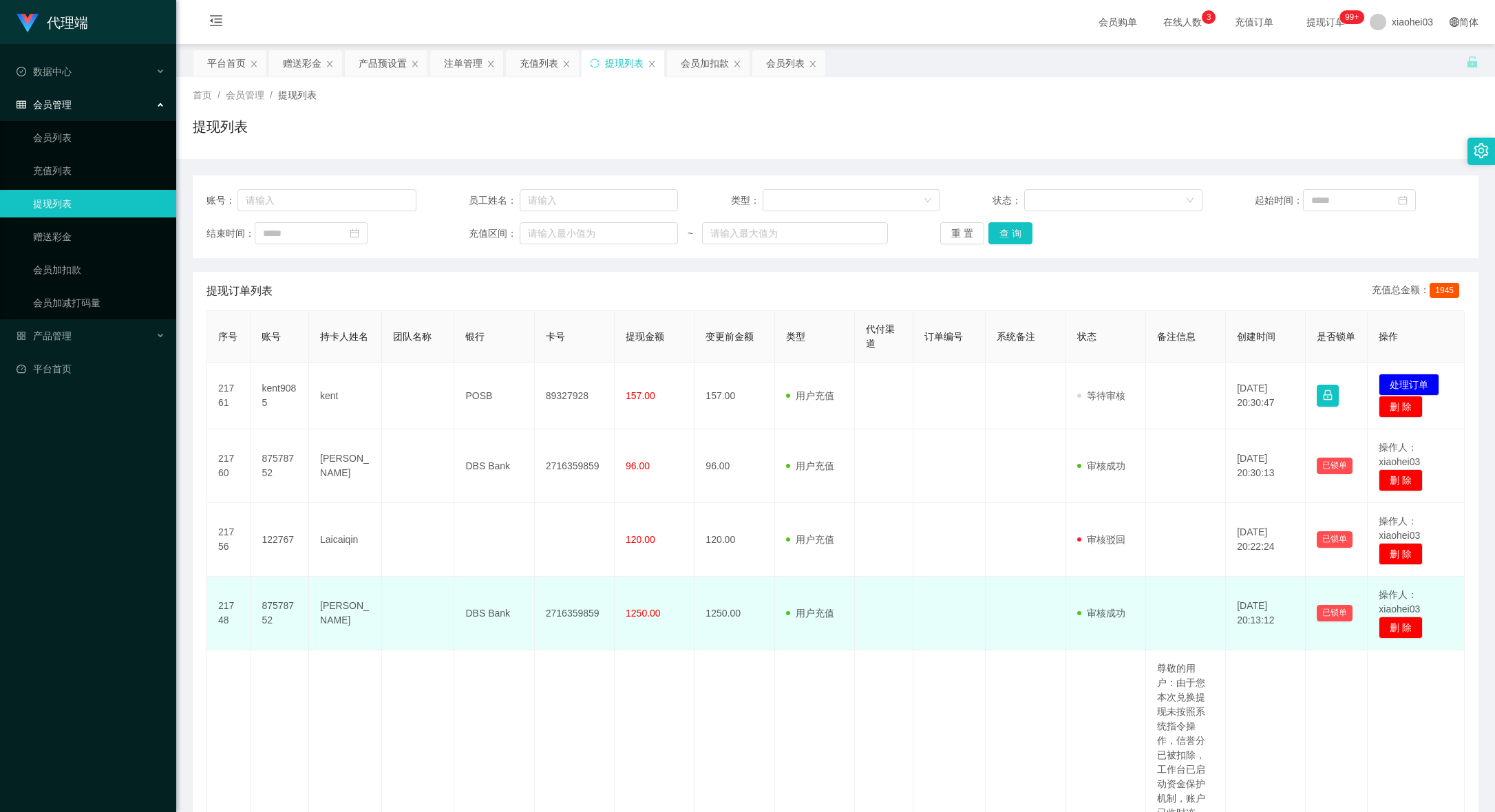
drag, startPoint x: 1087, startPoint y: 581, endPoint x: 1094, endPoint y: 575, distance: 9.2
click at [1087, 580] on td "审核驳回 审核成功 等待审核" at bounding box center [1106, 613] width 80 height 74
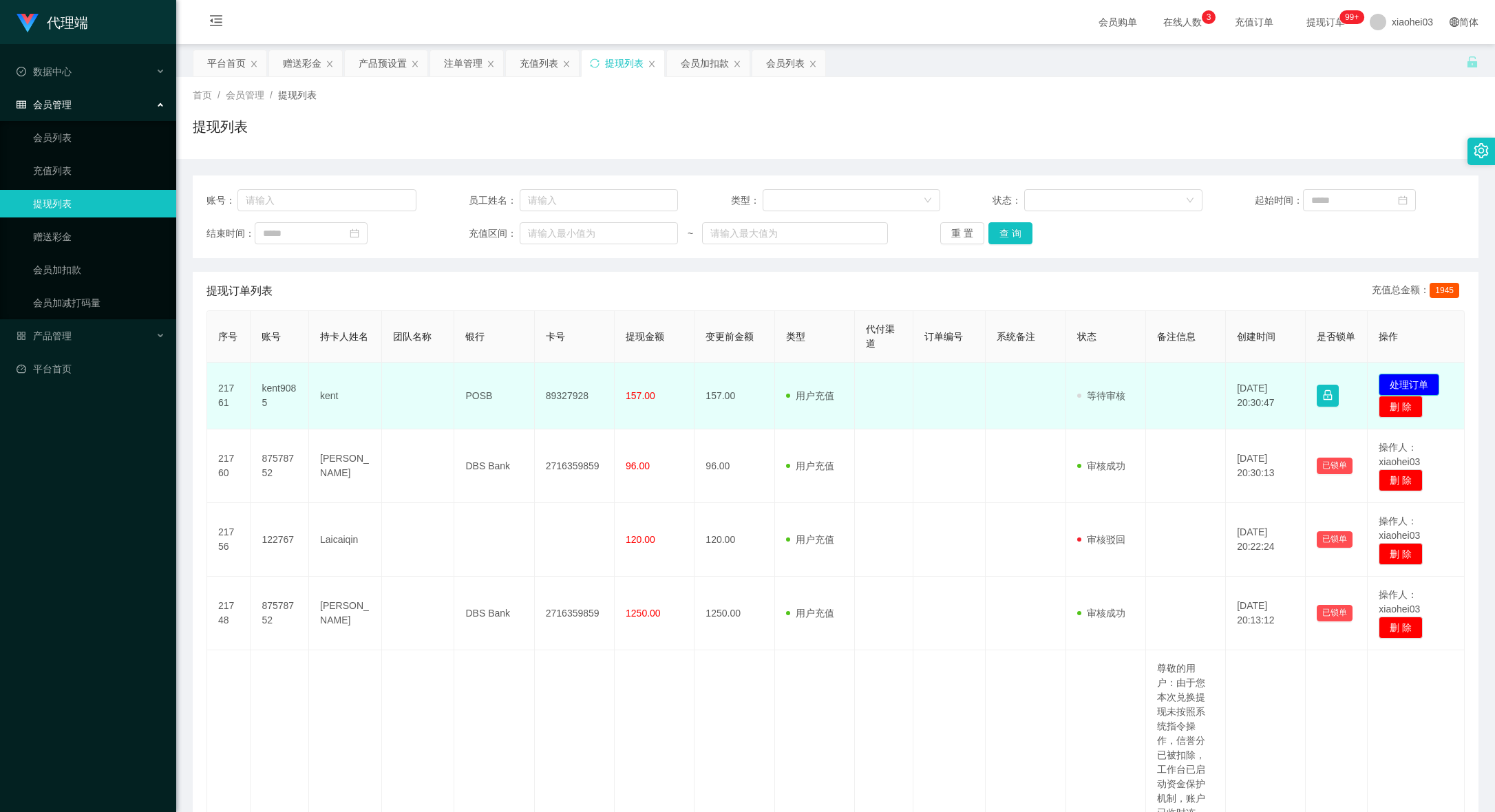
click at [1417, 376] on button "处理订单" at bounding box center [1408, 384] width 61 height 22
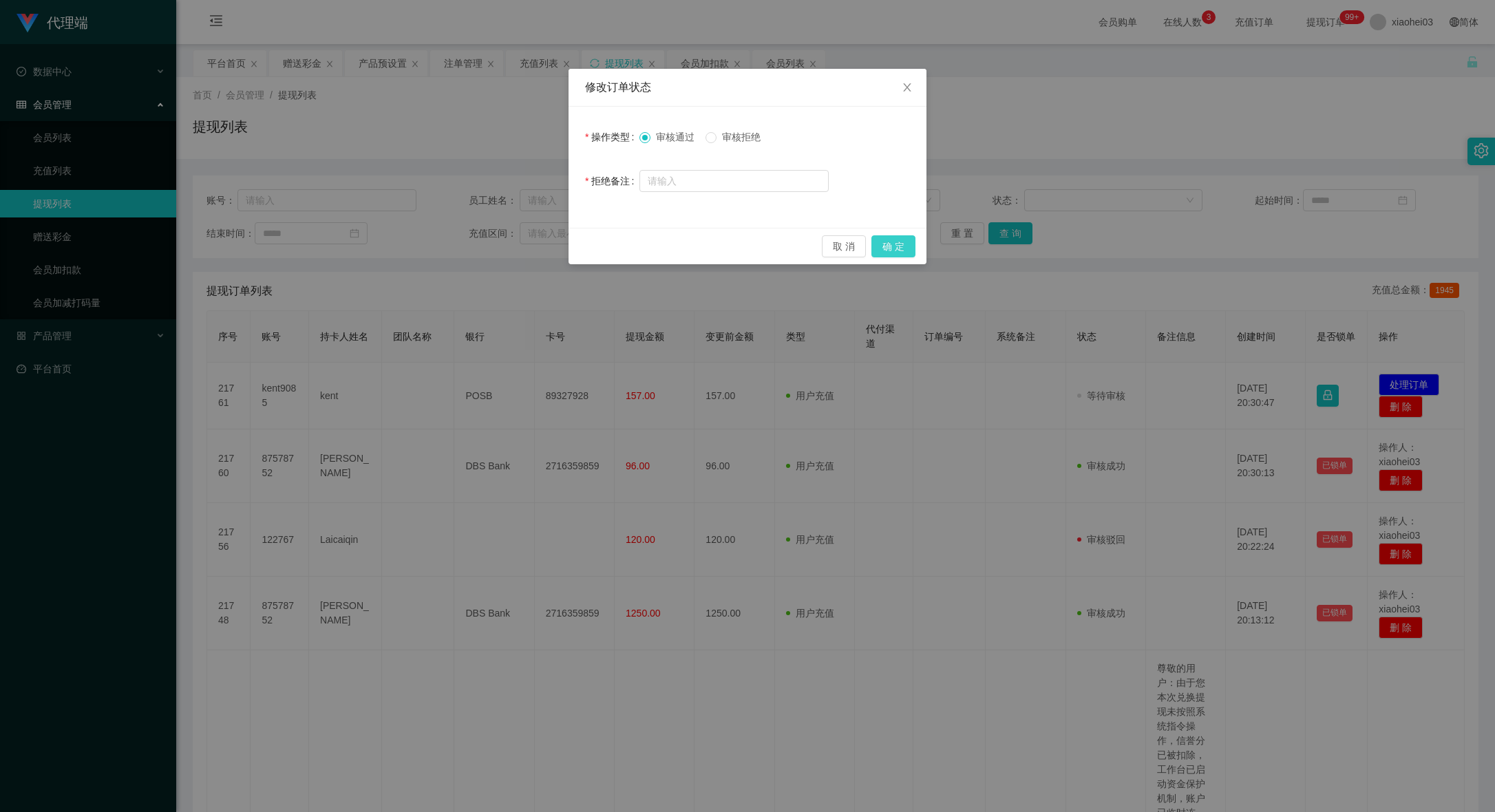
click at [897, 246] on button "确 定" at bounding box center [893, 246] width 44 height 22
